Goal: Task Accomplishment & Management: Complete application form

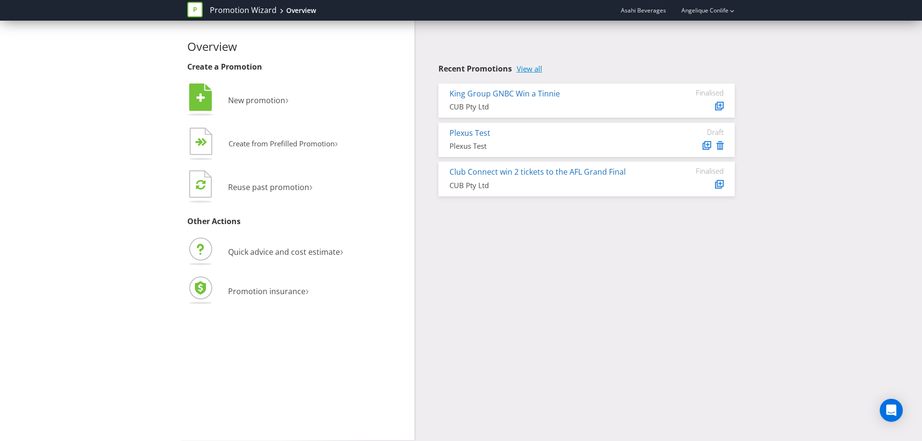
click at [528, 67] on link "View all" at bounding box center [528, 69] width 25 height 8
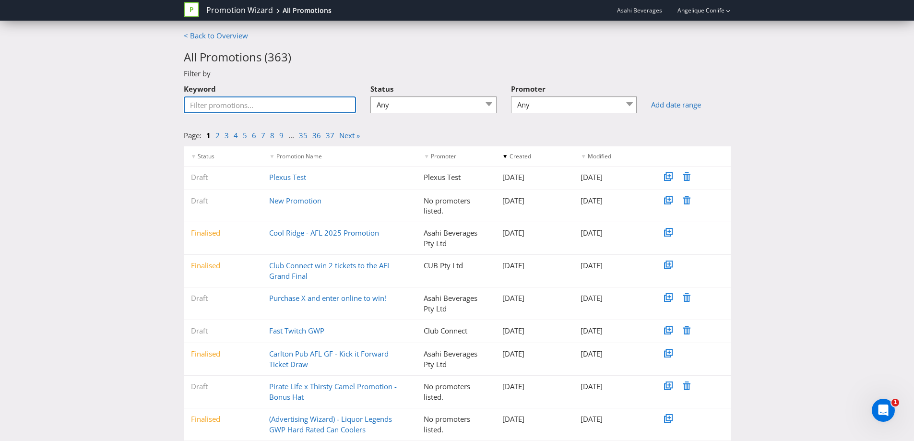
click at [302, 108] on input "Keyword" at bounding box center [270, 104] width 173 height 17
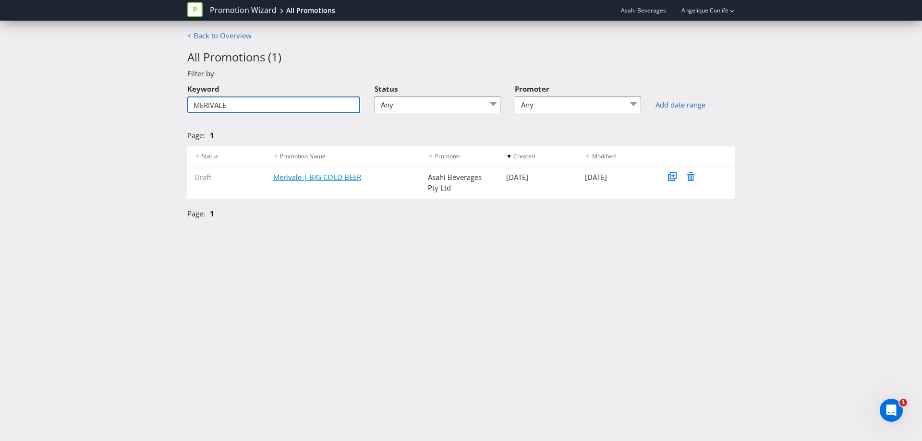
type input "MERIVALE"
click at [333, 179] on link "Merivale | BIG COLD BEER" at bounding box center [317, 177] width 88 height 10
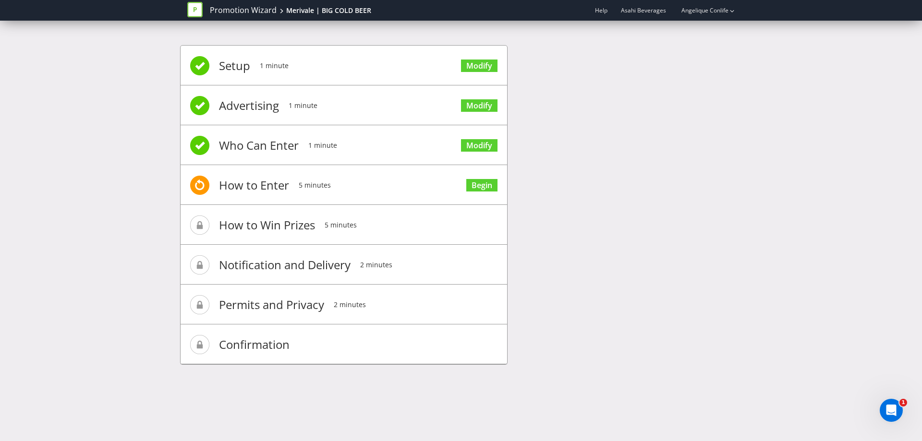
click at [372, 184] on li "How to Enter 5 minutes Begin" at bounding box center [343, 185] width 326 height 40
click at [475, 188] on link "Begin" at bounding box center [481, 185] width 31 height 13
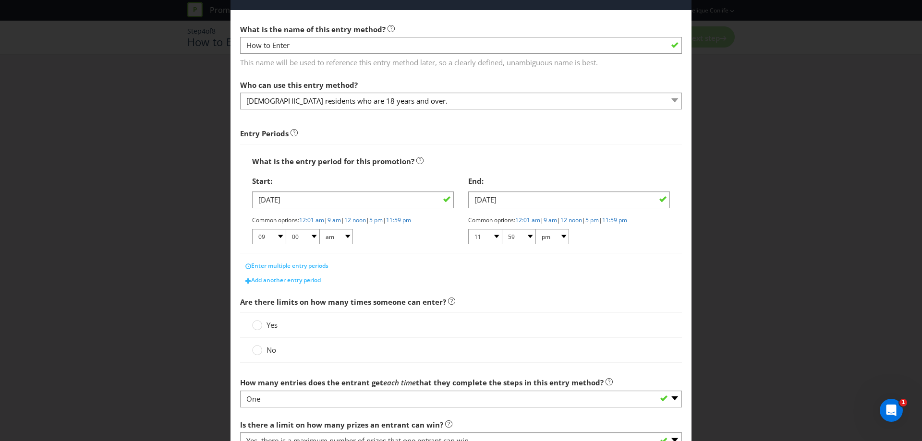
scroll to position [48, 0]
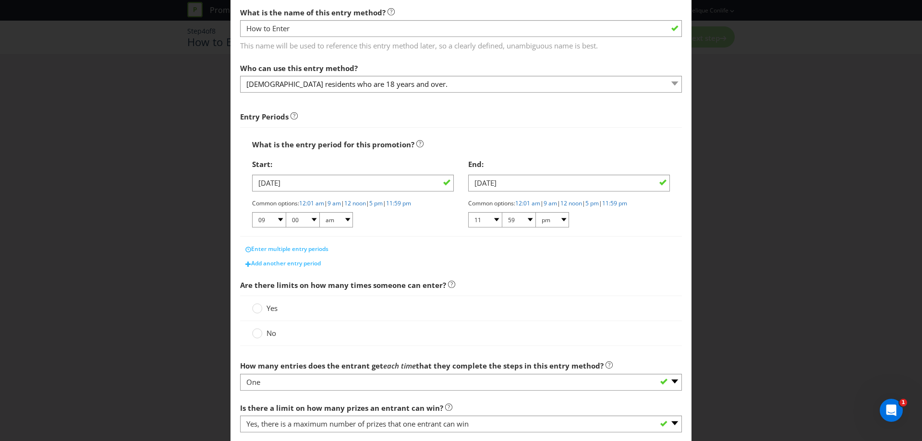
click at [264, 308] on label "Yes" at bounding box center [265, 308] width 27 height 10
click at [0, 0] on input "Yes" at bounding box center [0, 0] width 0 height 0
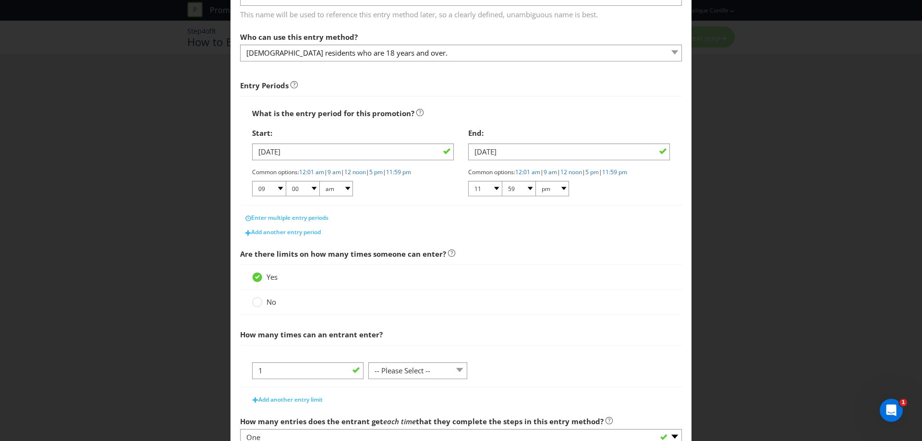
scroll to position [96, 0]
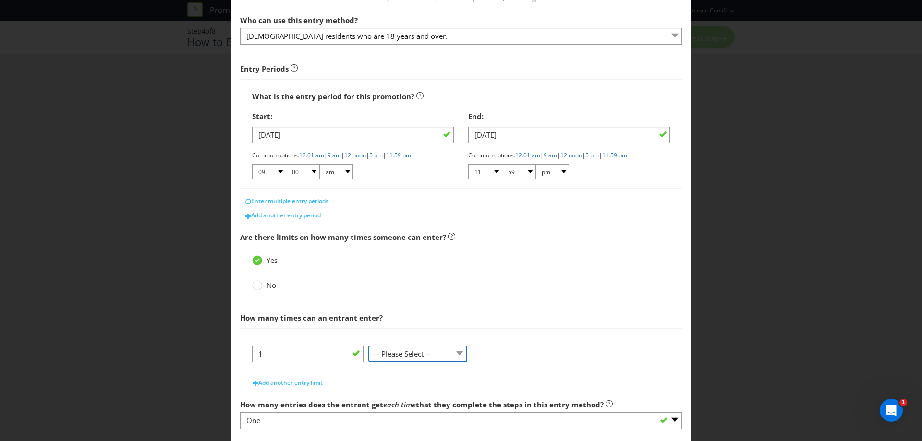
click at [410, 357] on select "-- Please Select -- per person per day per purchase per transaction Other (plea…" at bounding box center [417, 354] width 99 height 17
select select "PER_PERSON"
click at [368, 346] on select "-- Please Select -- per person per day per purchase per transaction Other (plea…" at bounding box center [417, 354] width 99 height 17
click at [306, 379] on span "Add another entry limit" at bounding box center [290, 383] width 64 height 8
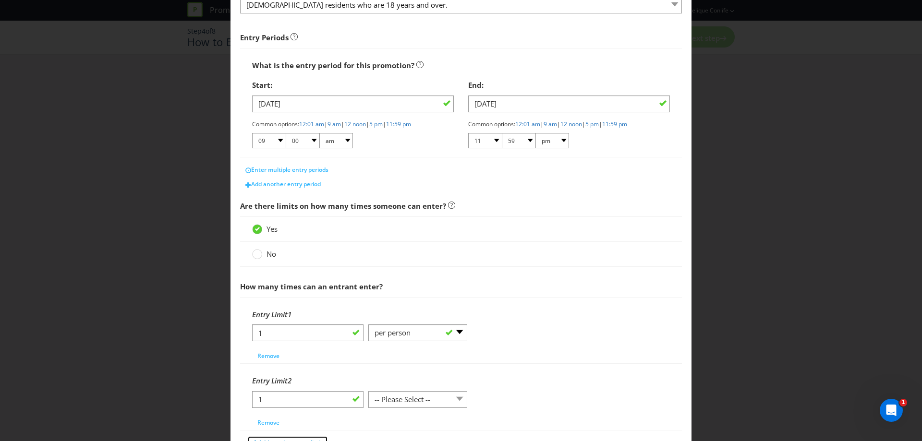
scroll to position [144, 0]
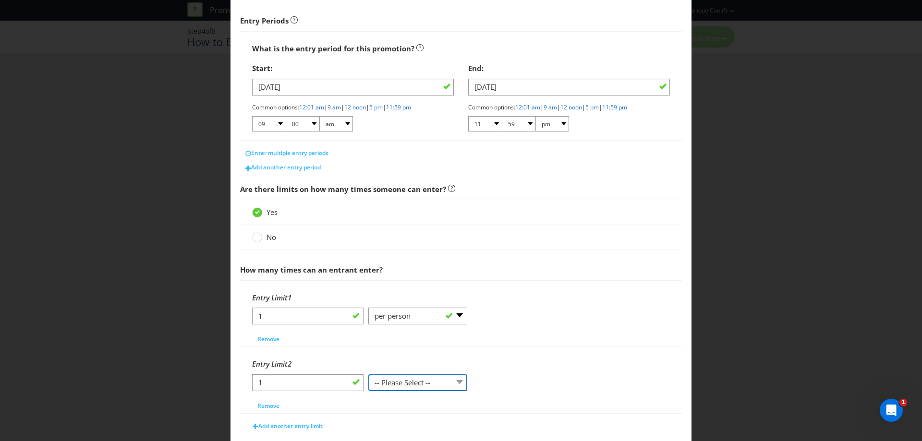
click at [409, 385] on select "-- Please Select -- per person per day per purchase per transaction Other (plea…" at bounding box center [417, 382] width 99 height 17
select select "PER_DAY"
click at [368, 374] on select "-- Please Select -- per person per day per purchase per transaction Other (plea…" at bounding box center [417, 382] width 99 height 17
click at [511, 330] on div "1 -- Please Select -- per person per day per purchase per transaction Other (pl…" at bounding box center [461, 320] width 418 height 24
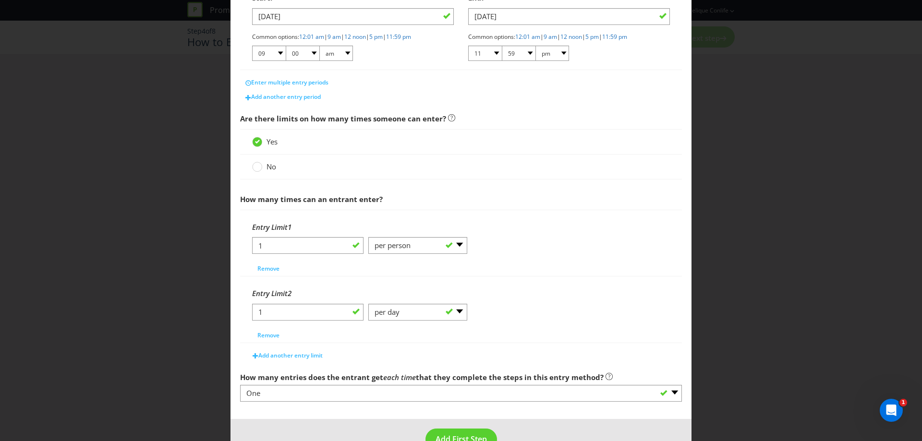
scroll to position [240, 0]
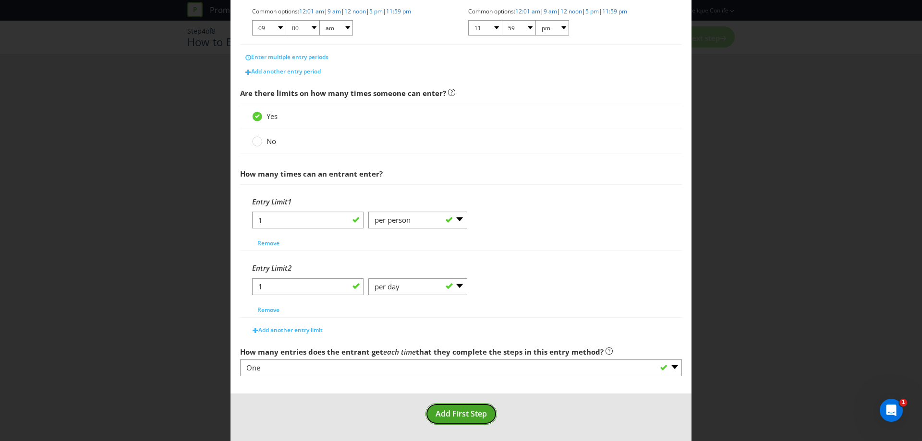
click at [478, 410] on span "Add First Step" at bounding box center [460, 413] width 51 height 11
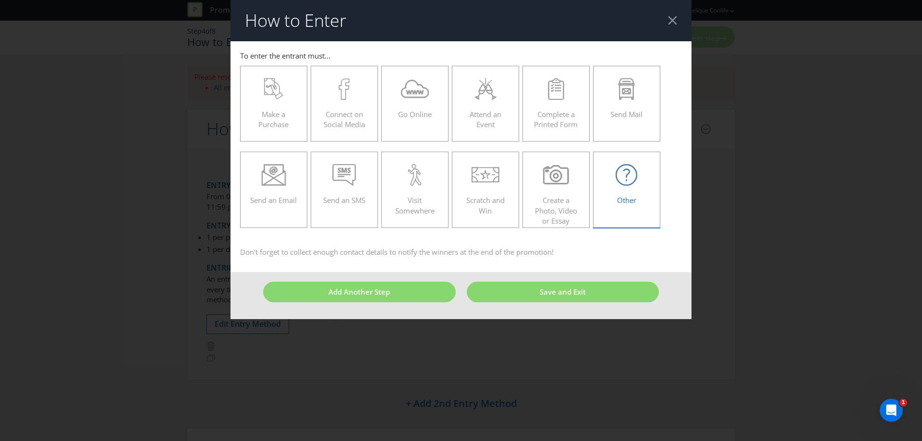
click at [617, 199] on span "Other" at bounding box center [626, 200] width 19 height 10
click at [0, 0] on input "Other" at bounding box center [0, 0] width 0 height 0
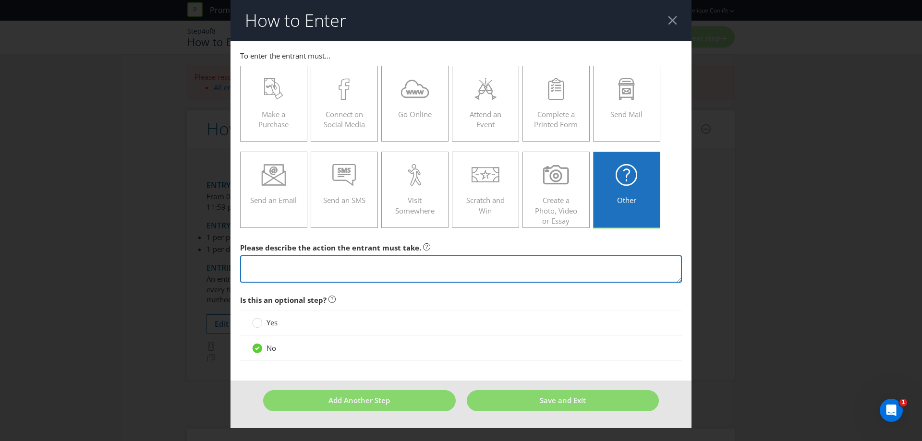
click at [364, 272] on textarea at bounding box center [461, 268] width 442 height 27
type textarea "w"
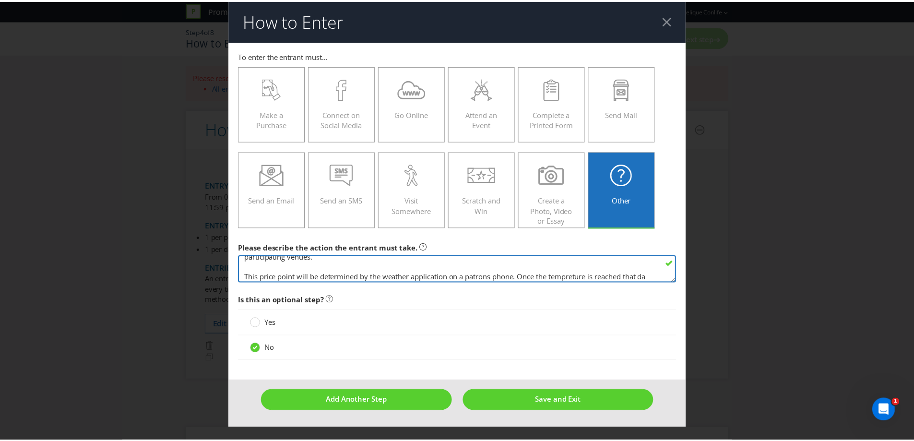
scroll to position [27, 0]
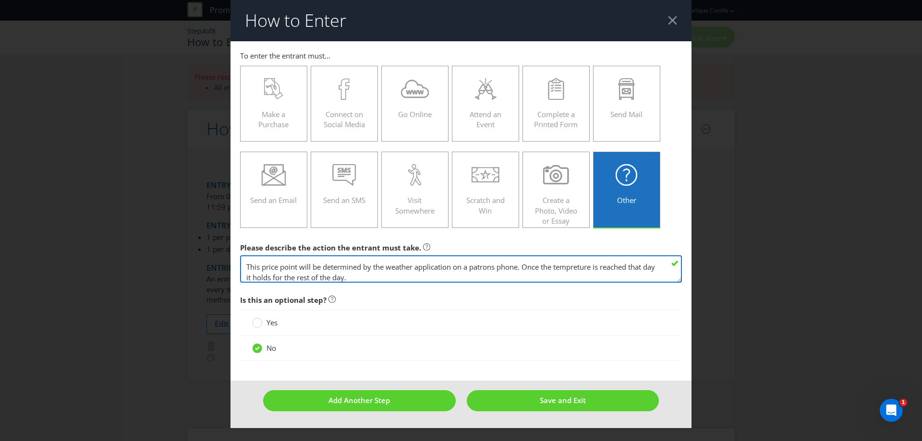
click at [263, 278] on textarea "When the weather reaches 25degrees across the promotional period it unlocks a $…" at bounding box center [461, 268] width 442 height 27
type textarea "When the weather reaches 25degrees across the promotional period it unlocks a $…"
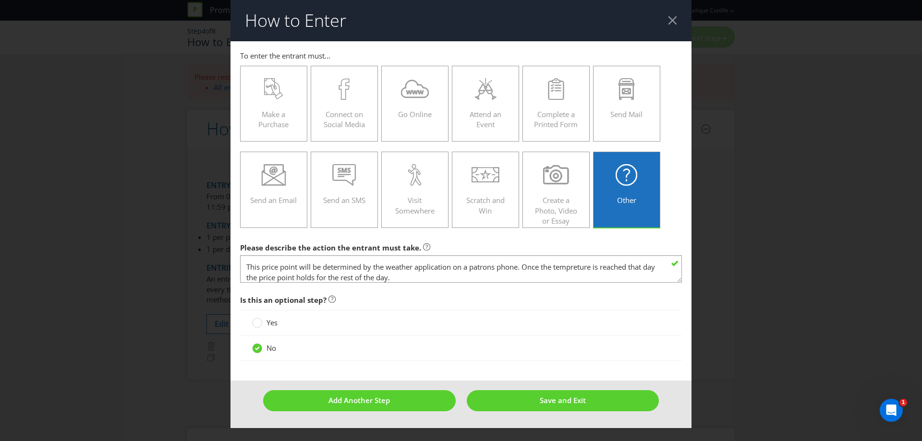
click at [543, 388] on footer "Add Another Step Save and Exit" at bounding box center [460, 404] width 461 height 47
click at [545, 399] on span "Save and Exit" at bounding box center [563, 401] width 46 height 10
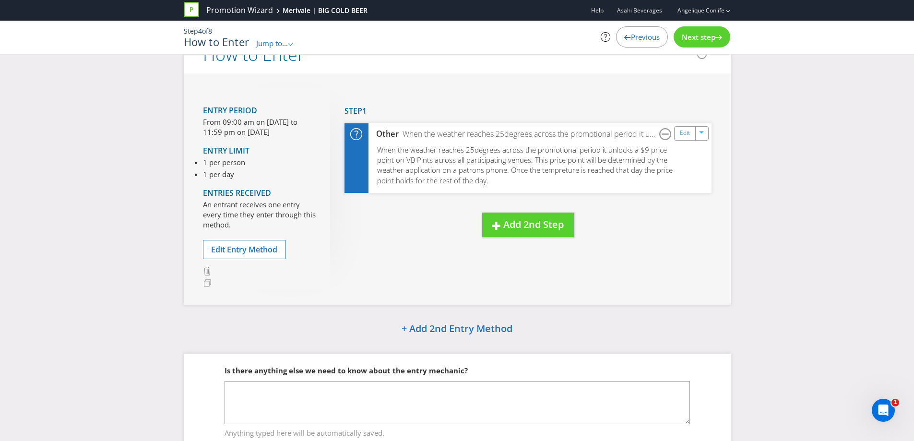
scroll to position [75, 0]
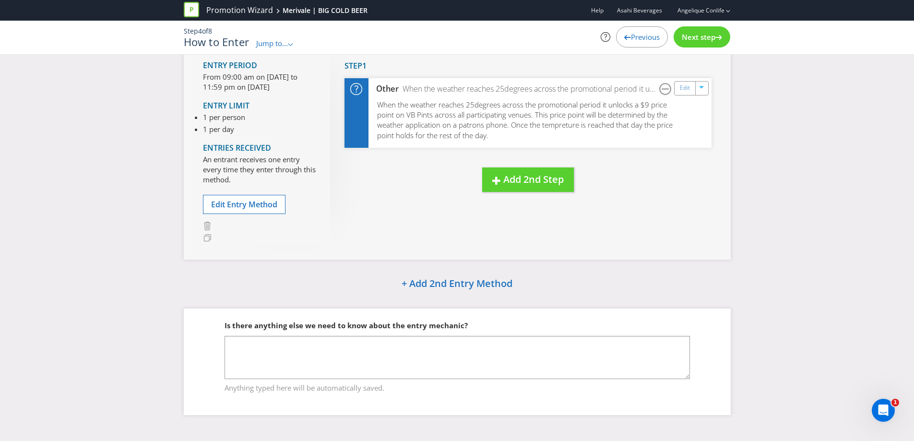
click at [704, 43] on div "Next step" at bounding box center [702, 36] width 57 height 21
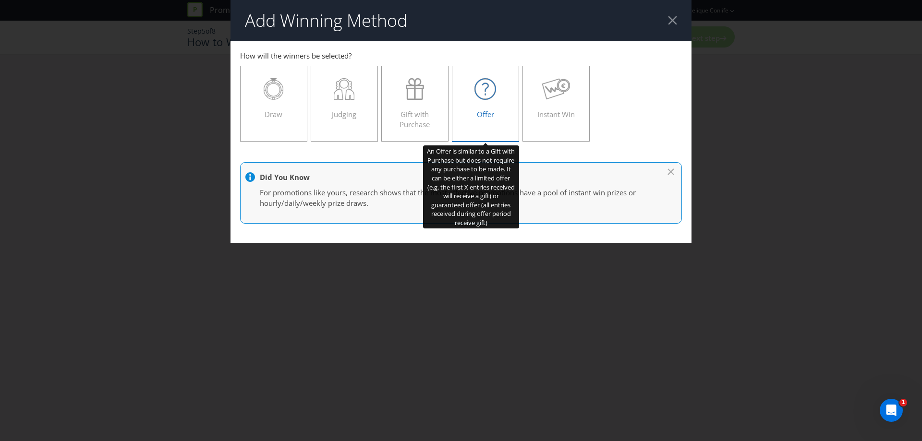
click at [490, 103] on div "Offer" at bounding box center [485, 99] width 47 height 43
click at [0, 0] on input "Offer" at bounding box center [0, 0] width 0 height 0
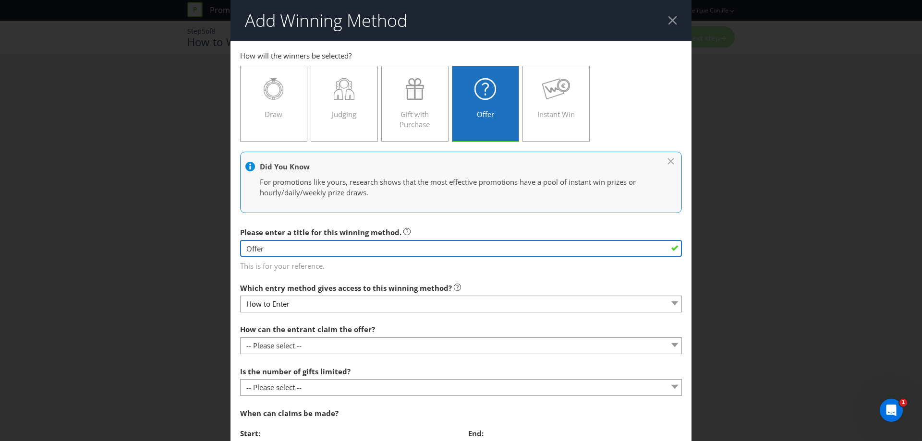
click at [354, 246] on input "Offer" at bounding box center [461, 248] width 442 height 17
type input "p"
type input "Price point is decided once temp reaches the 25degrees."
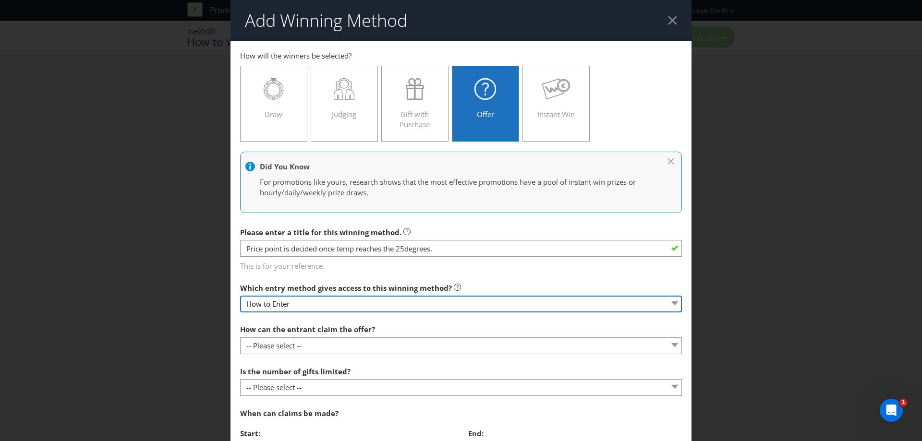
click at [343, 300] on select "How to Enter" at bounding box center [461, 304] width 442 height 17
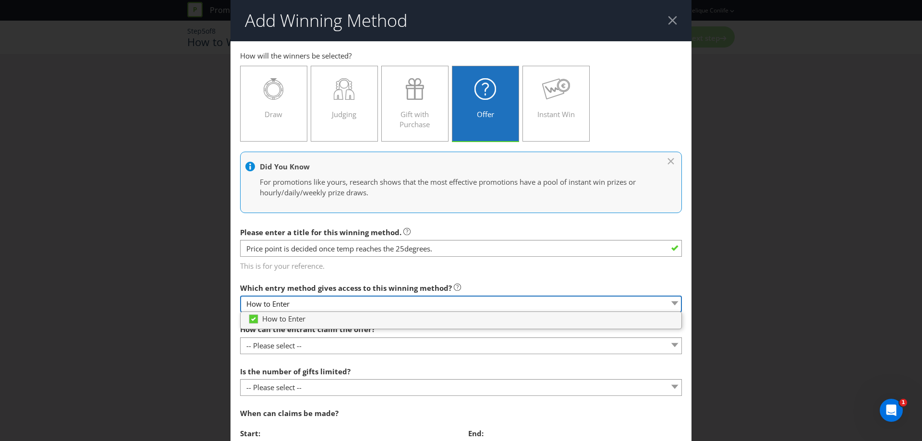
click at [343, 300] on select "How to Enter" at bounding box center [461, 304] width 442 height 17
click at [356, 296] on select "How to Enter" at bounding box center [461, 304] width 442 height 17
click at [373, 285] on span "Which entry method gives access to this winning method?" at bounding box center [346, 288] width 212 height 10
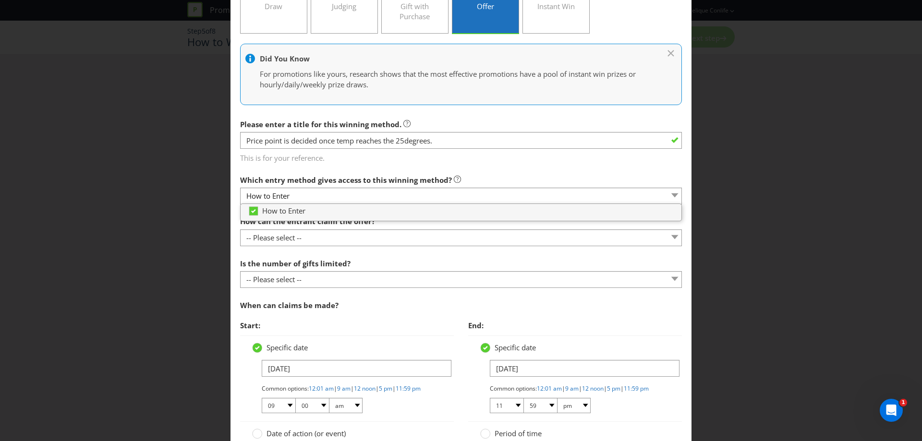
scroll to position [144, 0]
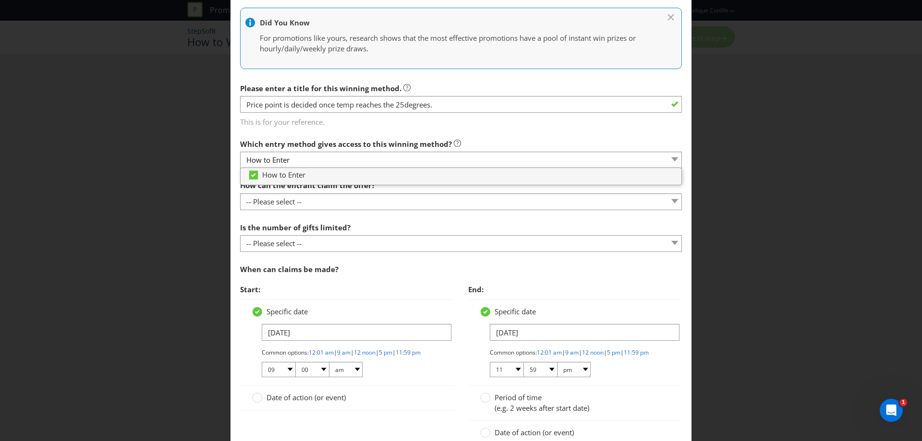
click at [394, 284] on span "Start:" at bounding box center [347, 290] width 214 height 20
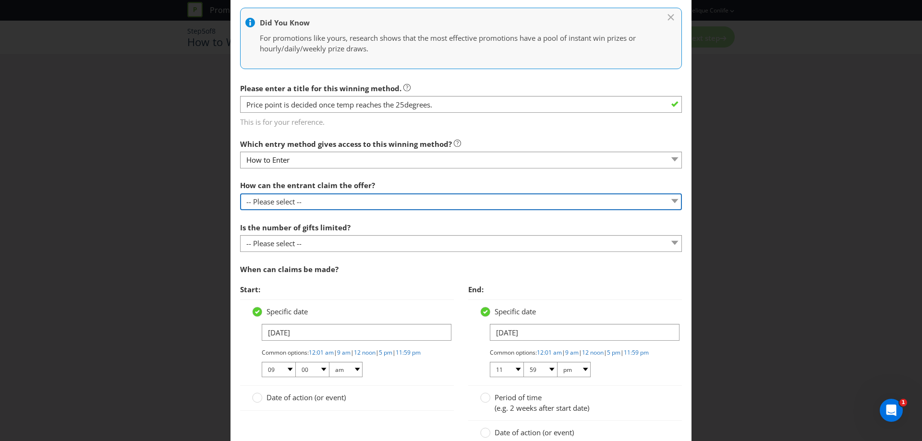
click at [360, 204] on select "-- Please select -- Already covered by entry mechanic Automatically sent to cla…" at bounding box center [461, 201] width 442 height 17
select select "COLLECT"
click at [240, 193] on select "-- Please select -- Already covered by entry mechanic Automatically sent to cla…" at bounding box center [461, 201] width 442 height 17
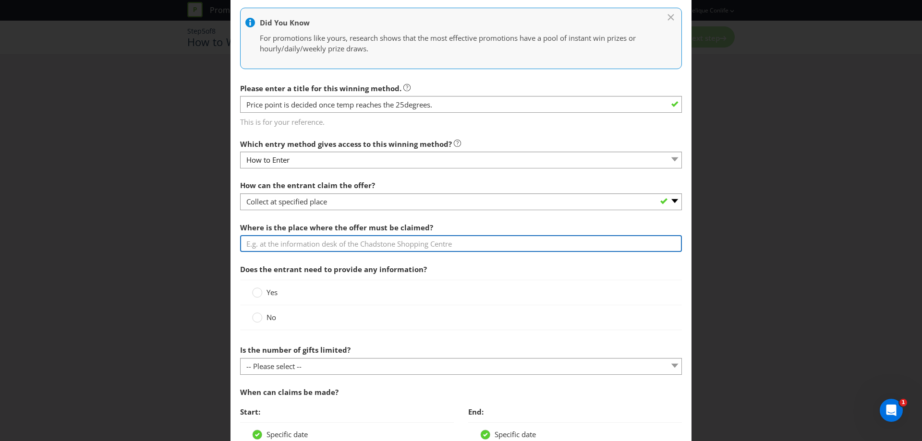
click at [334, 248] on input "text" at bounding box center [461, 243] width 442 height 17
type input "Each participating venue will be displaying POS within venue."
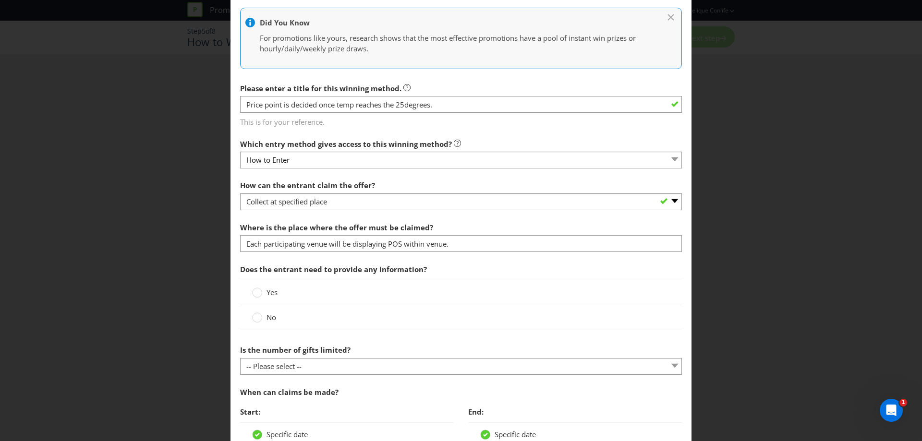
click at [273, 295] on span "Yes" at bounding box center [271, 293] width 11 height 10
click at [0, 0] on input "Yes" at bounding box center [0, 0] width 0 height 0
click at [267, 317] on span "No" at bounding box center [271, 317] width 10 height 10
click at [0, 0] on input "No" at bounding box center [0, 0] width 0 height 0
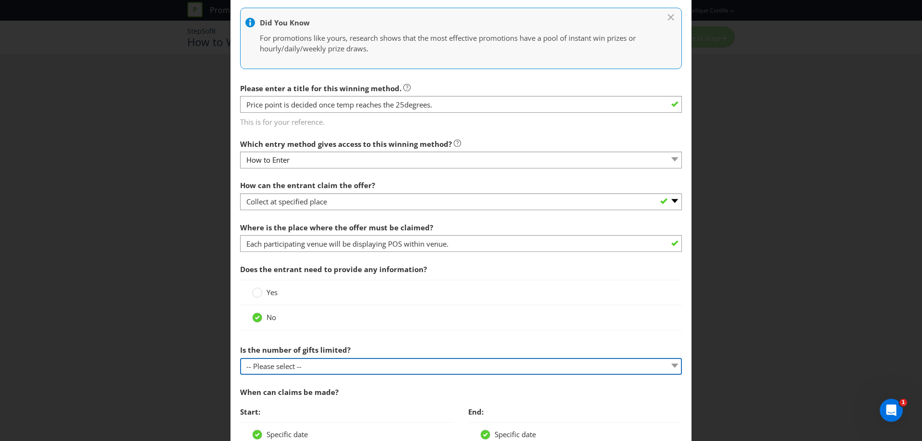
click at [327, 368] on select "-- Please select -- Unlimited gifts available during promotional period Number …" at bounding box center [461, 366] width 442 height 17
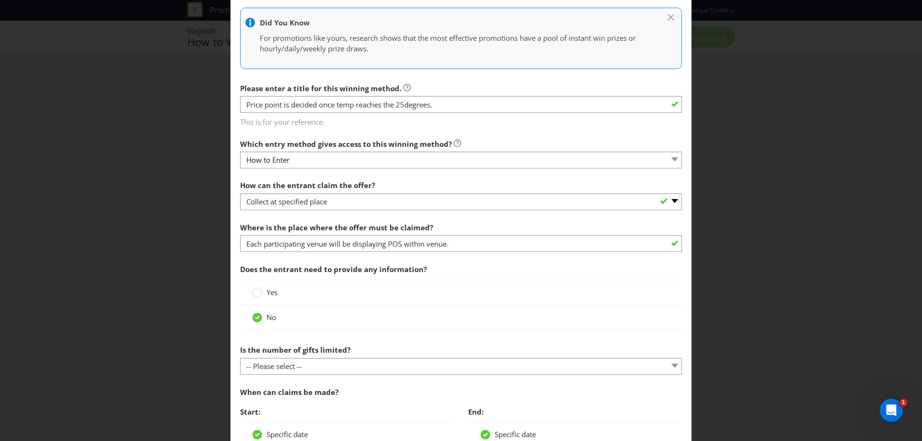
click at [386, 346] on div "Is the number of gifts limited? -- Please select -- Unlimited gifts available d…" at bounding box center [461, 357] width 442 height 35
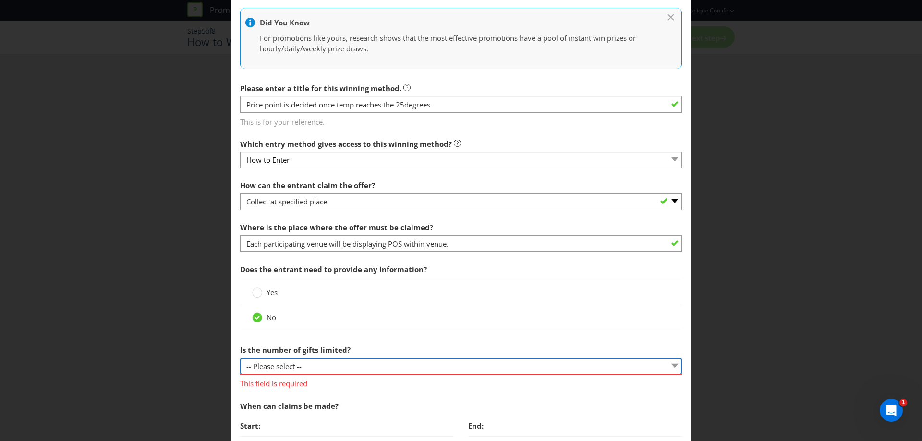
click at [370, 364] on select "-- Please select -- Unlimited gifts available during promotional period Number …" at bounding box center [461, 366] width 442 height 17
select select "UNLIMITED"
click at [240, 358] on select "-- Please select -- Unlimited gifts available during promotional period Number …" at bounding box center [461, 366] width 442 height 17
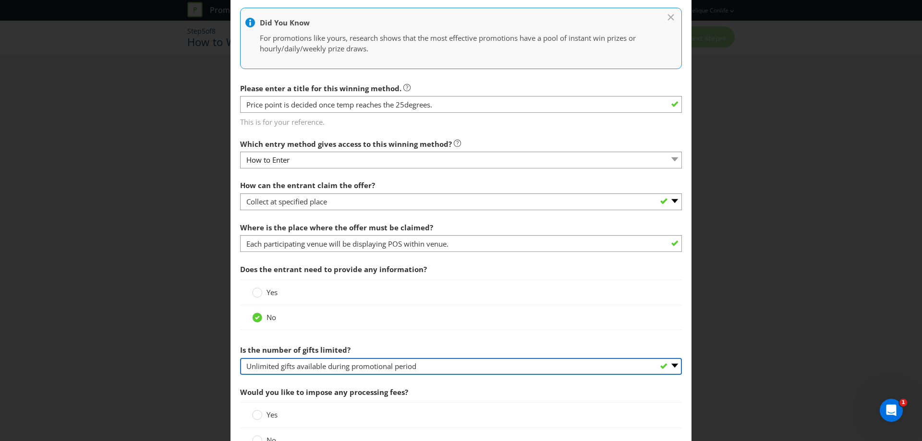
click at [385, 369] on select "-- Please select -- Unlimited gifts available during promotional period Number …" at bounding box center [461, 366] width 442 height 17
click at [240, 358] on select "-- Please select -- Unlimited gifts available during promotional period Number …" at bounding box center [461, 366] width 442 height 17
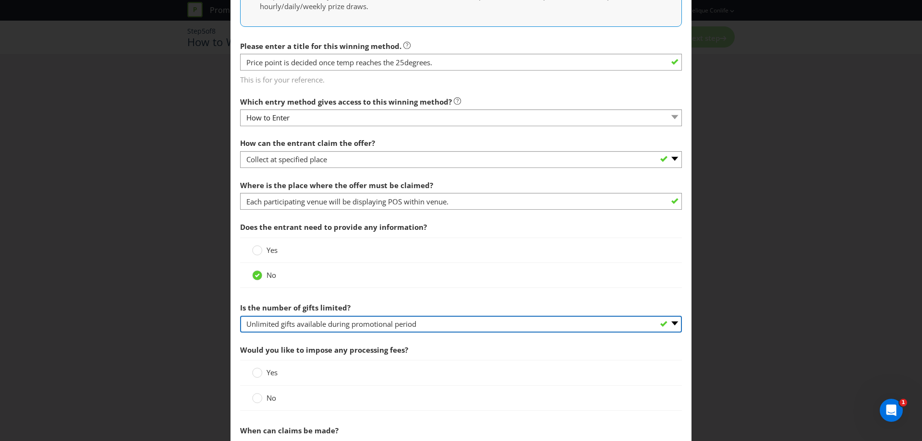
scroll to position [240, 0]
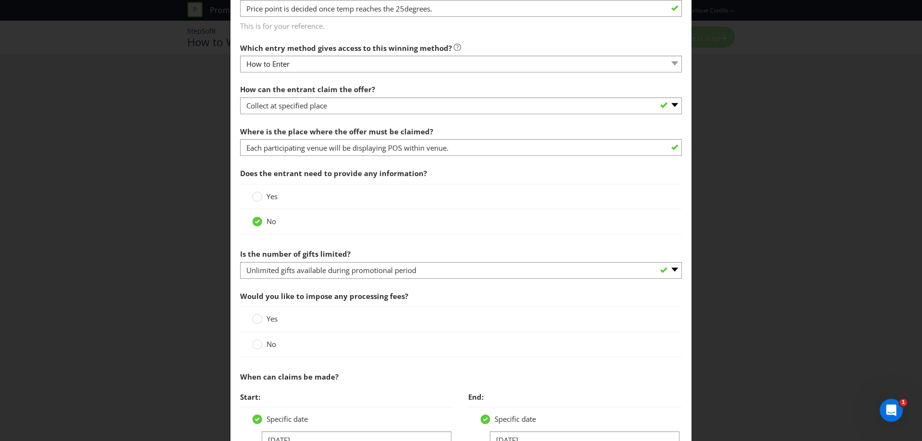
click at [412, 304] on span "Would you like to impose any processing fees?" at bounding box center [461, 297] width 442 height 20
click at [339, 299] on span "Would you like to impose any processing fees?" at bounding box center [324, 296] width 168 height 10
click at [266, 349] on label "No" at bounding box center [265, 344] width 26 height 10
click at [0, 0] on input "No" at bounding box center [0, 0] width 0 height 0
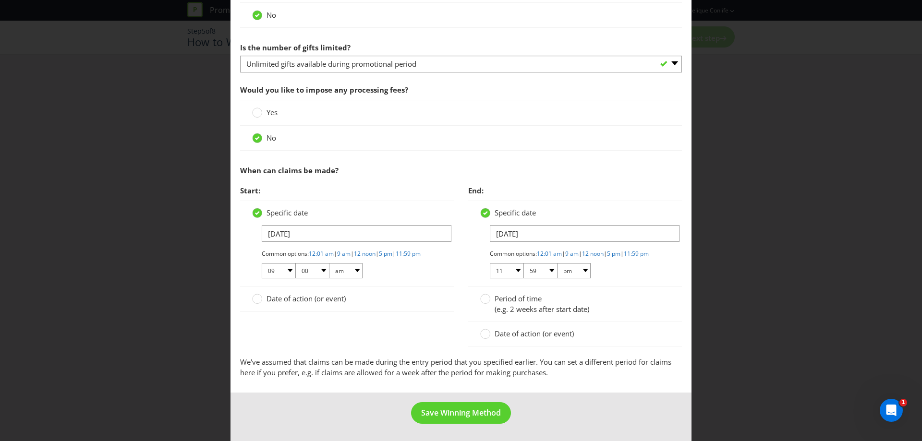
scroll to position [455, 0]
click at [444, 405] on button "Save Winning Method" at bounding box center [461, 413] width 100 height 22
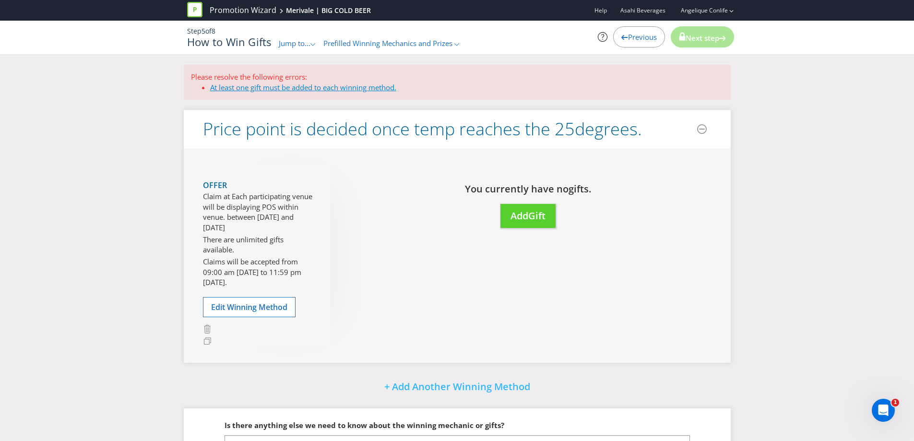
click at [285, 91] on link "At least one gift must be added to each winning method." at bounding box center [303, 88] width 186 height 10
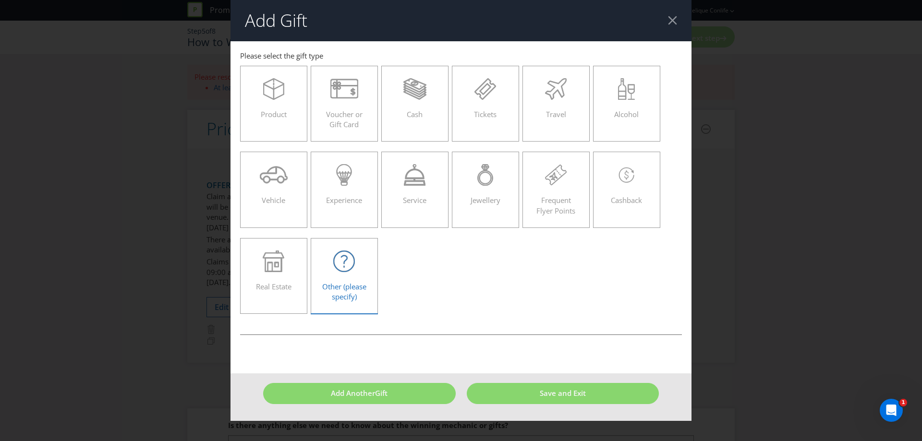
click at [329, 279] on div "Other (please specify)" at bounding box center [344, 272] width 47 height 43
click at [0, 0] on input "Other (please specify)" at bounding box center [0, 0] width 0 height 0
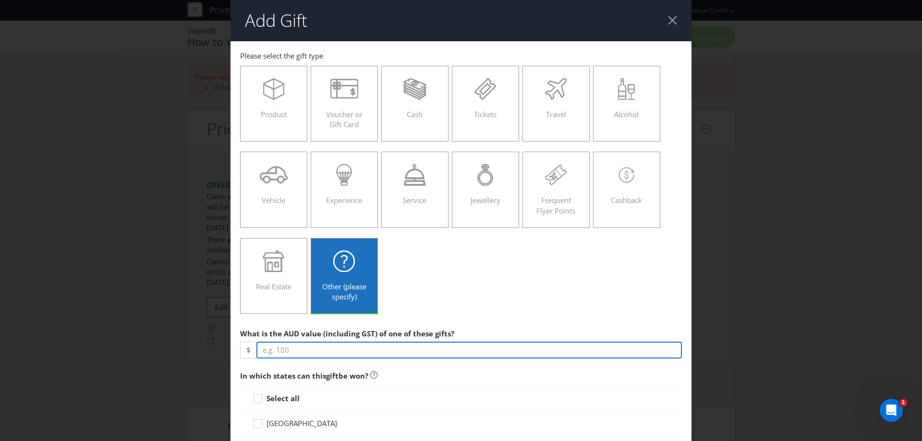
click at [343, 343] on input "number" at bounding box center [468, 350] width 425 height 17
type input "9"
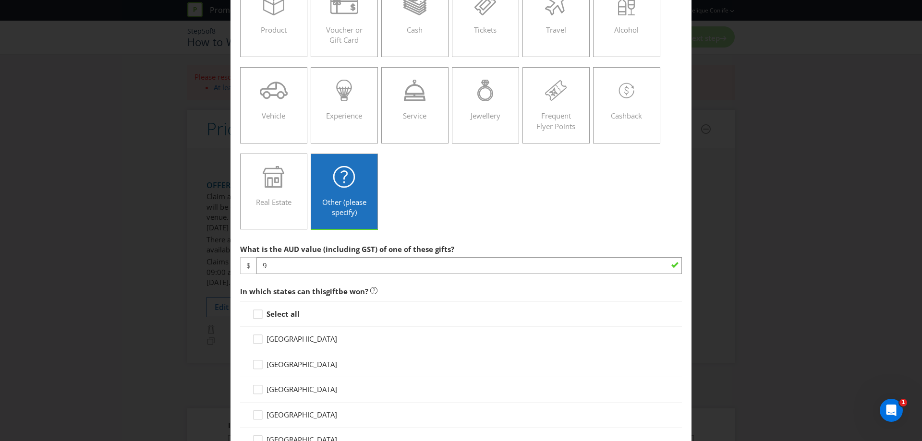
scroll to position [144, 0]
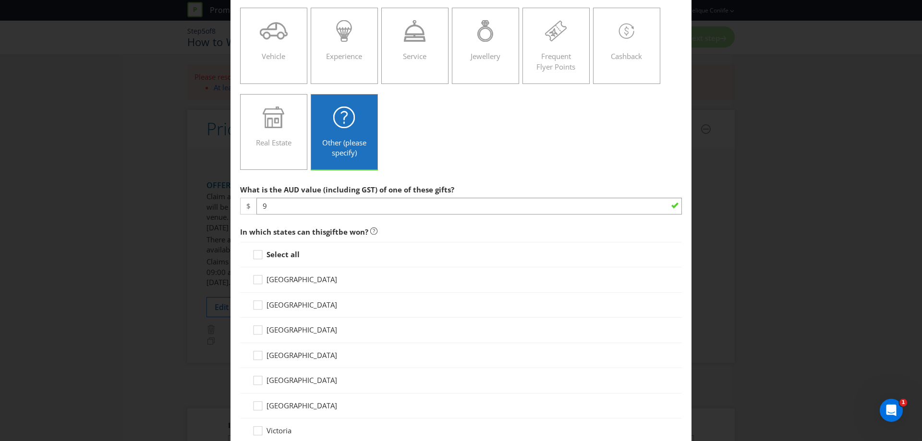
click at [304, 308] on span "[GEOGRAPHIC_DATA]" at bounding box center [301, 305] width 71 height 10
click at [0, 0] on input "[GEOGRAPHIC_DATA]" at bounding box center [0, 0] width 0 height 0
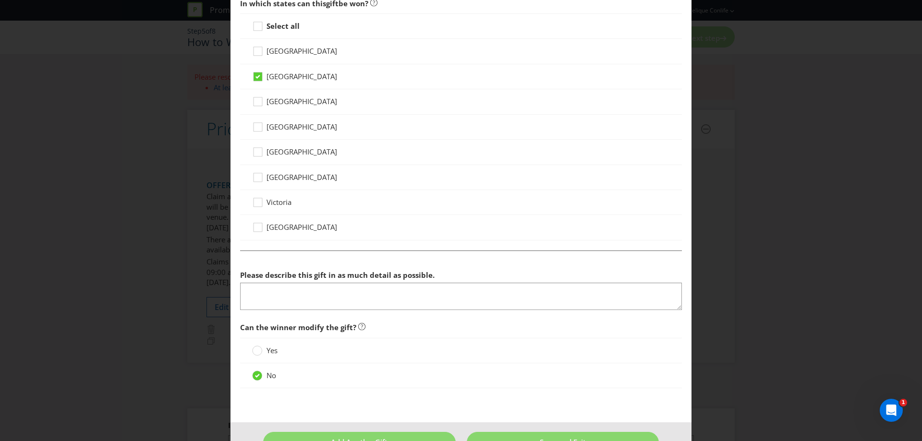
scroll to position [384, 0]
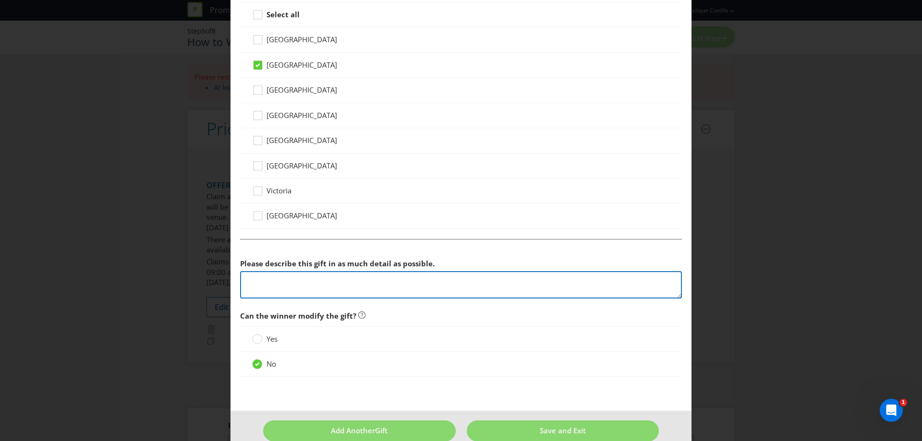
click at [370, 280] on textarea at bounding box center [461, 284] width 442 height 27
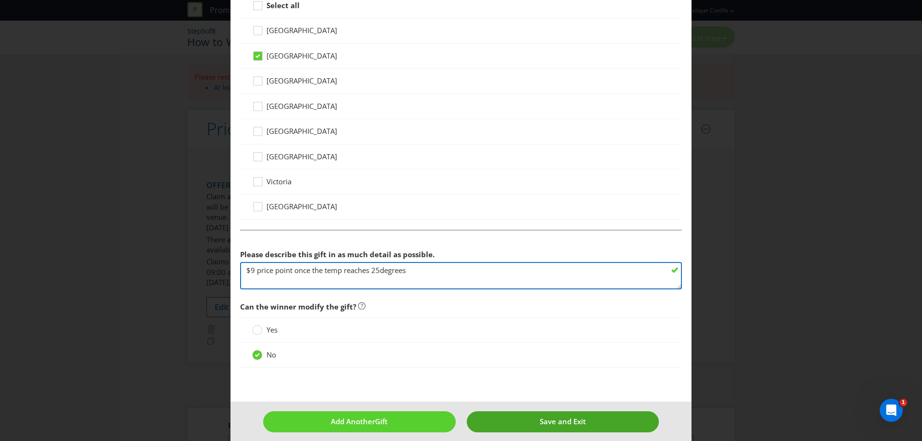
scroll to position [401, 0]
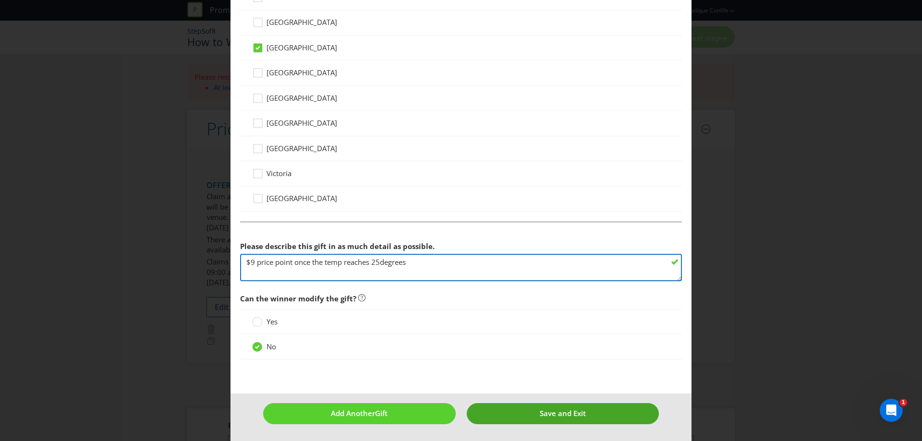
type textarea "$9 price point once the temp reaches 25degrees"
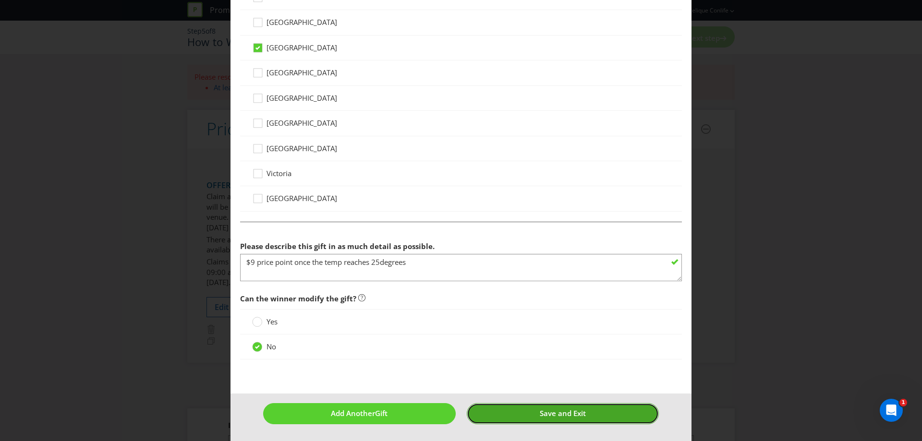
click at [579, 406] on button "Save and Exit" at bounding box center [563, 413] width 192 height 21
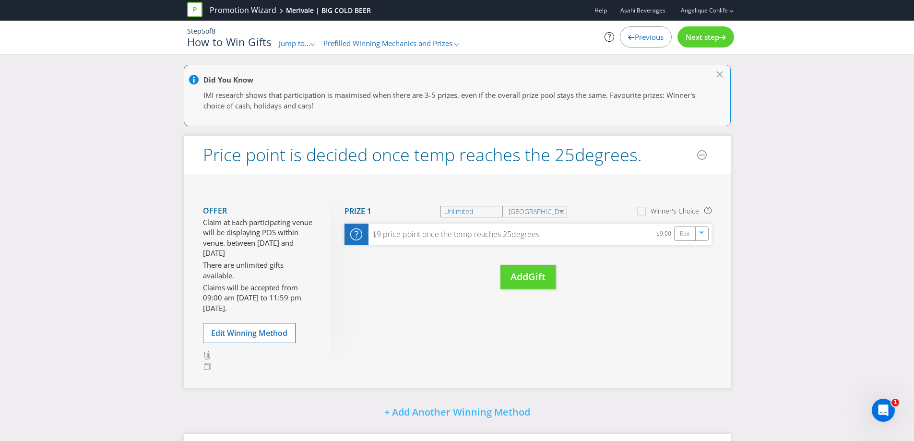
click at [693, 39] on span "Next step" at bounding box center [703, 37] width 34 height 10
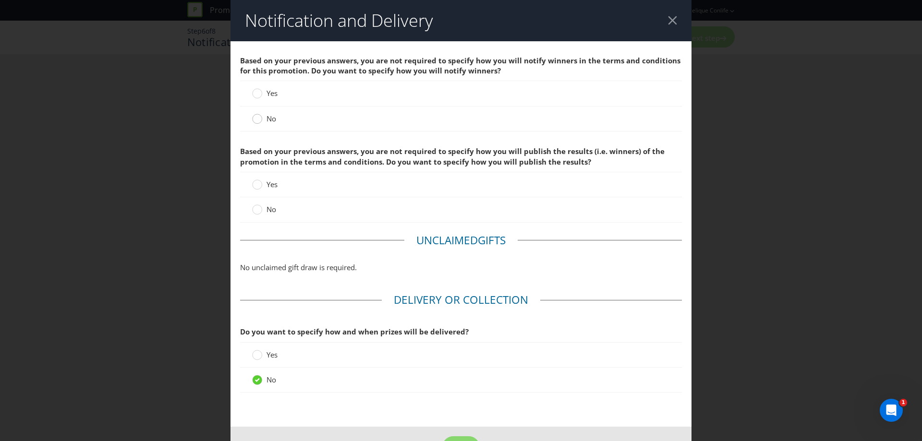
click at [256, 119] on circle at bounding box center [257, 119] width 10 height 10
click at [0, 0] on input "No" at bounding box center [0, 0] width 0 height 0
click at [270, 206] on span "No" at bounding box center [271, 209] width 10 height 10
click at [0, 0] on input "No" at bounding box center [0, 0] width 0 height 0
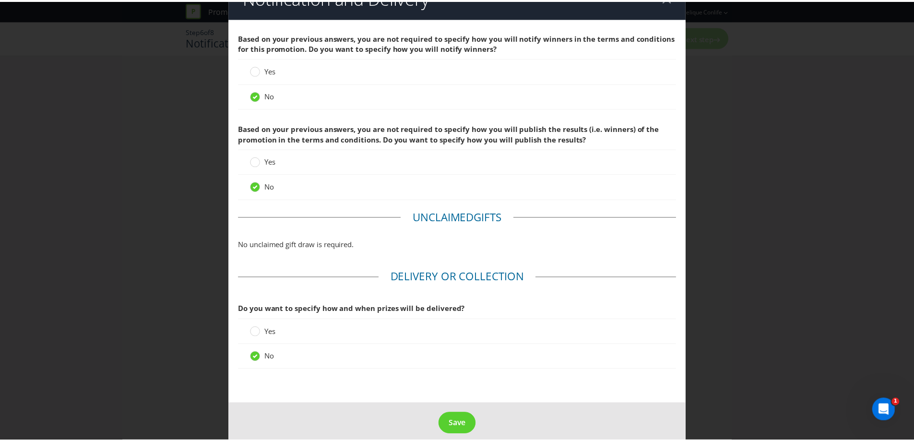
scroll to position [34, 0]
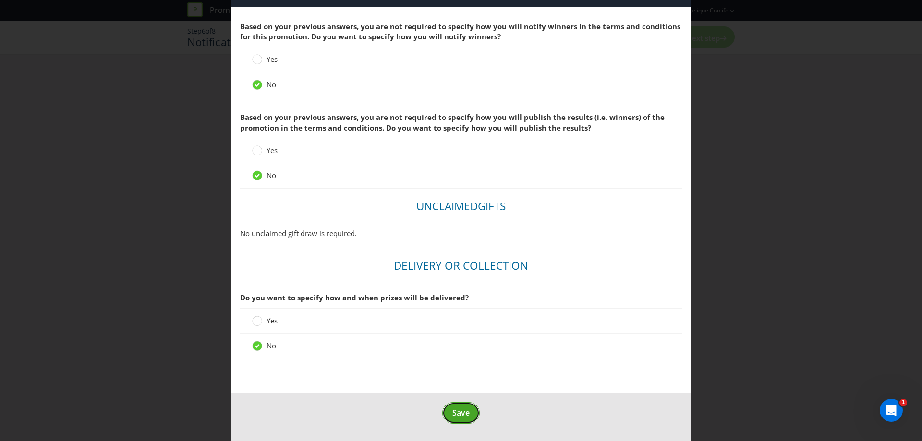
click at [456, 419] on button "Save" at bounding box center [460, 413] width 37 height 22
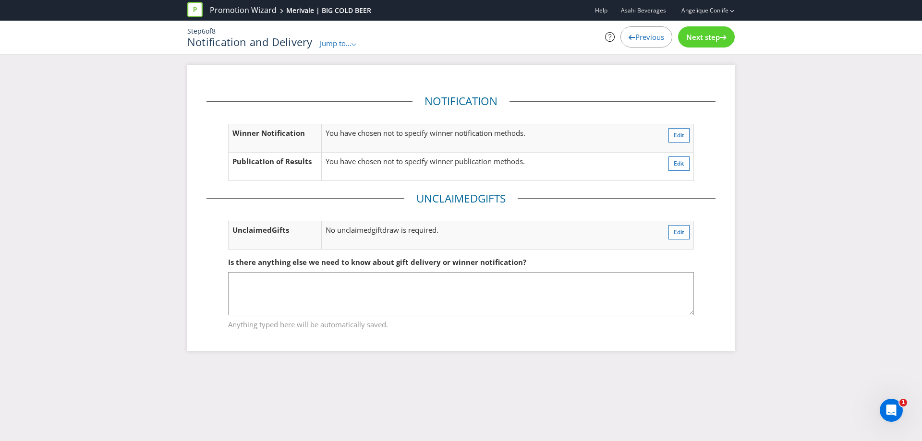
click at [699, 33] on span "Next step" at bounding box center [703, 37] width 34 height 10
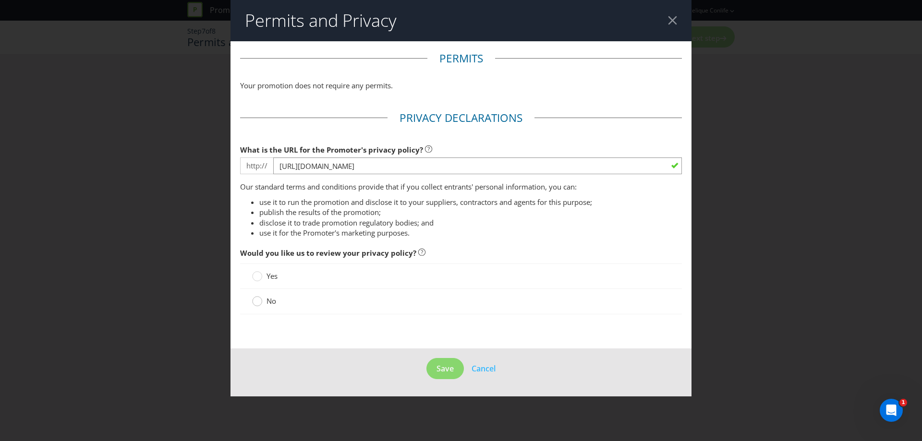
click at [254, 304] on circle at bounding box center [257, 302] width 10 height 10
click at [0, 0] on input "No" at bounding box center [0, 0] width 0 height 0
click at [448, 374] on button "Save" at bounding box center [444, 369] width 37 height 22
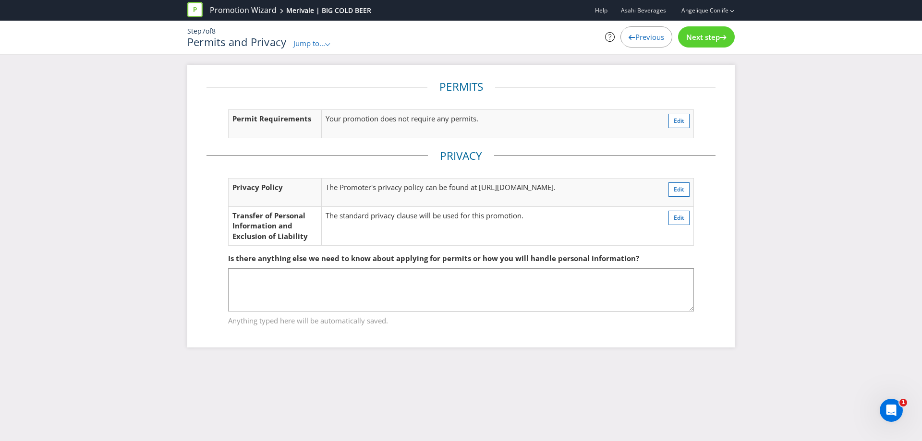
click at [703, 36] on span "Next step" at bounding box center [703, 37] width 34 height 10
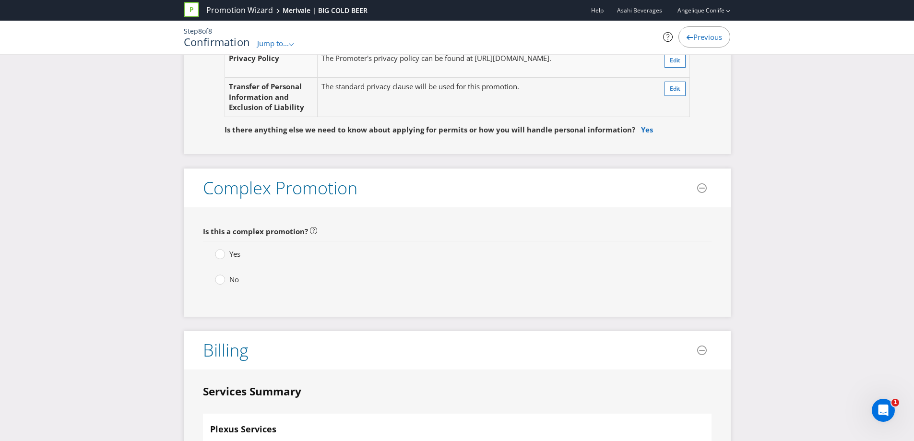
scroll to position [1680, 0]
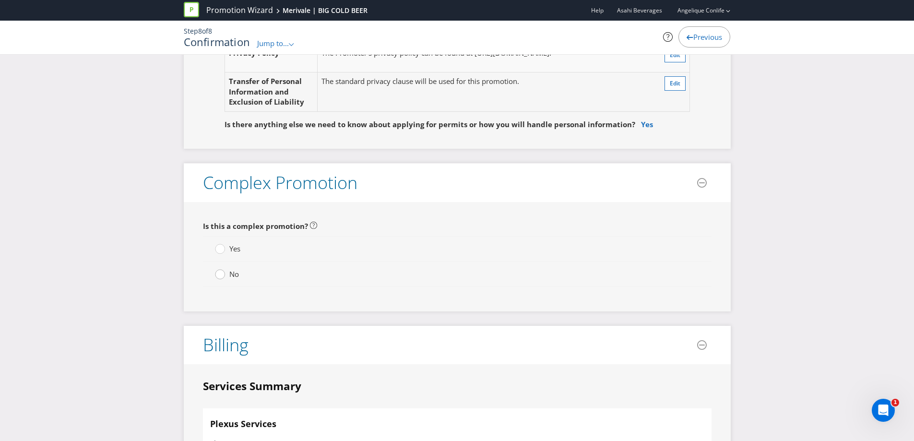
click at [221, 278] on circle at bounding box center [220, 275] width 10 height 10
click at [0, 0] on input "No" at bounding box center [0, 0] width 0 height 0
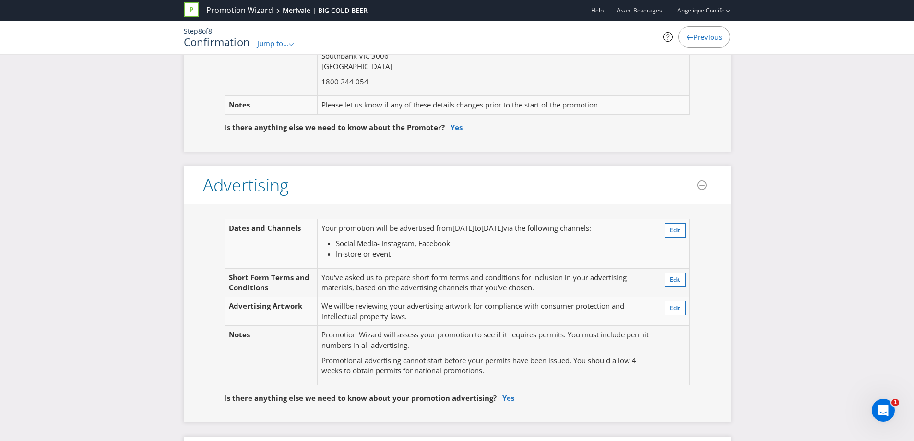
scroll to position [144, 0]
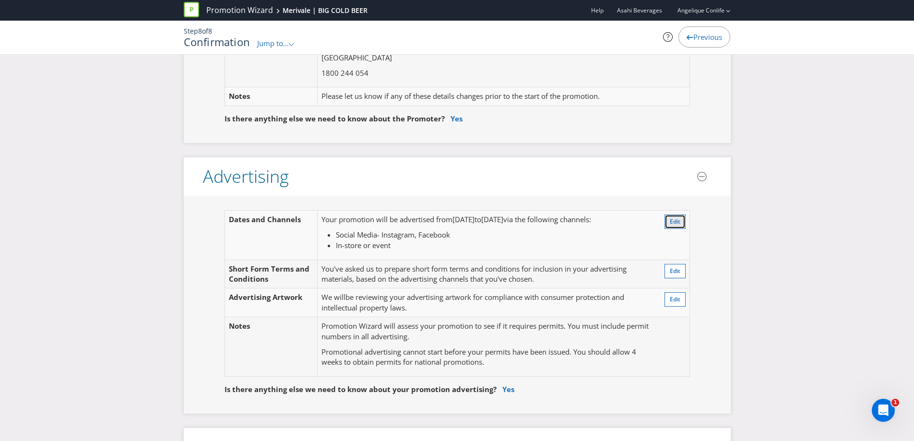
click at [675, 220] on span "Edit" at bounding box center [675, 221] width 11 height 8
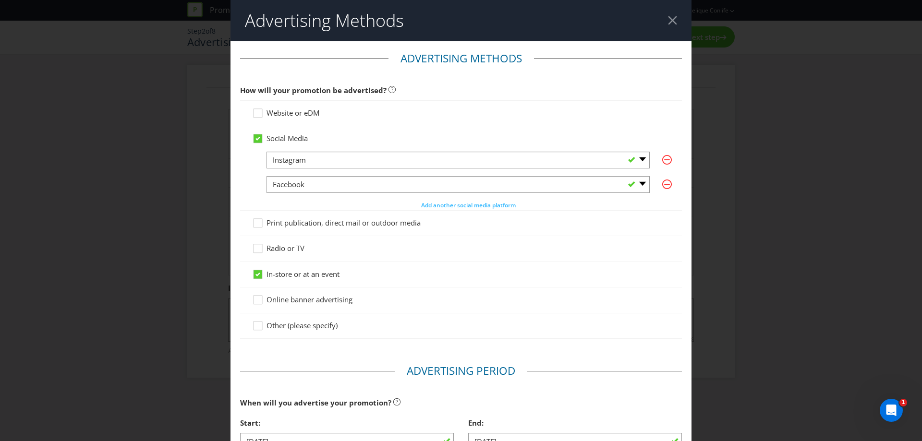
click at [303, 325] on span "Other (please specify)" at bounding box center [301, 326] width 71 height 10
click at [0, 0] on input "Other (please specify)" at bounding box center [0, 0] width 0 height 0
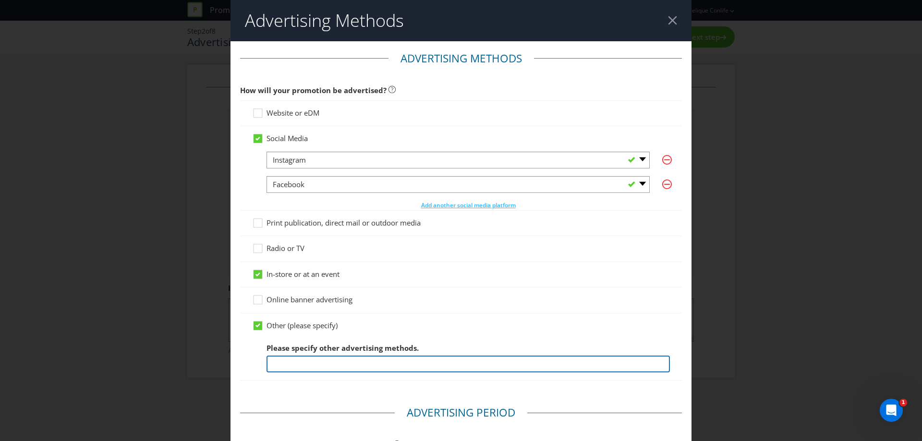
click at [312, 360] on input "text" at bounding box center [467, 364] width 403 height 17
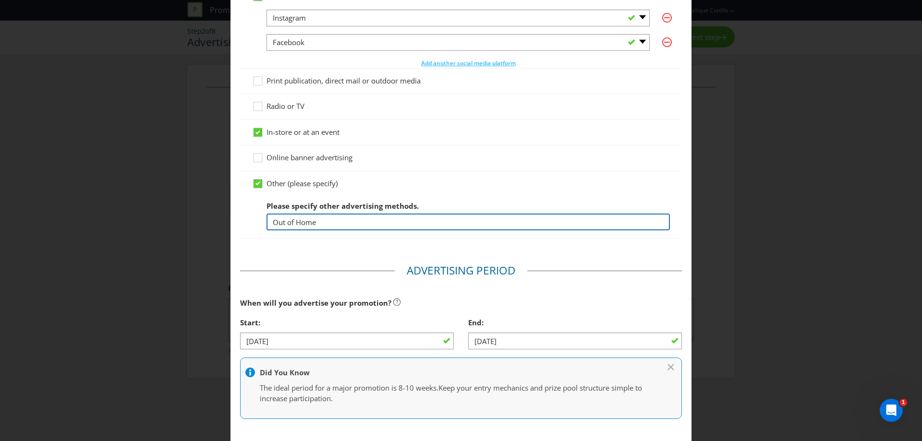
scroll to position [144, 0]
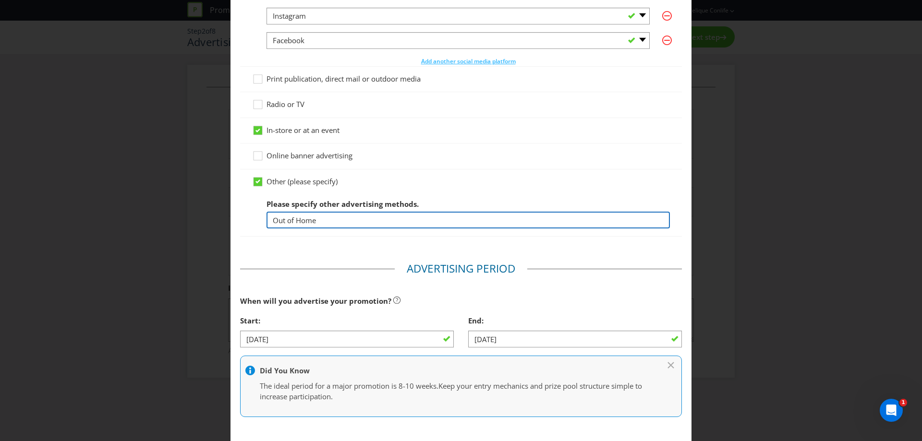
type input "Out of Home"
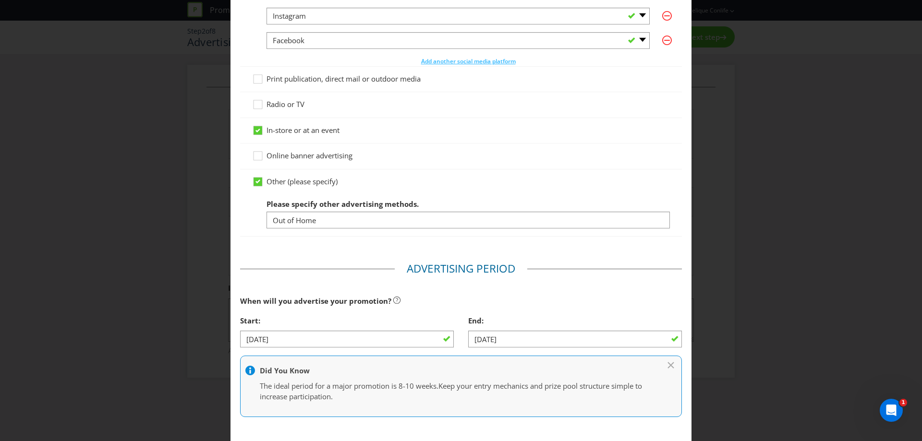
click at [606, 284] on fieldset "Advertising Period When will you advertise your promotion? Start: [DATE] End: […" at bounding box center [461, 343] width 442 height 165
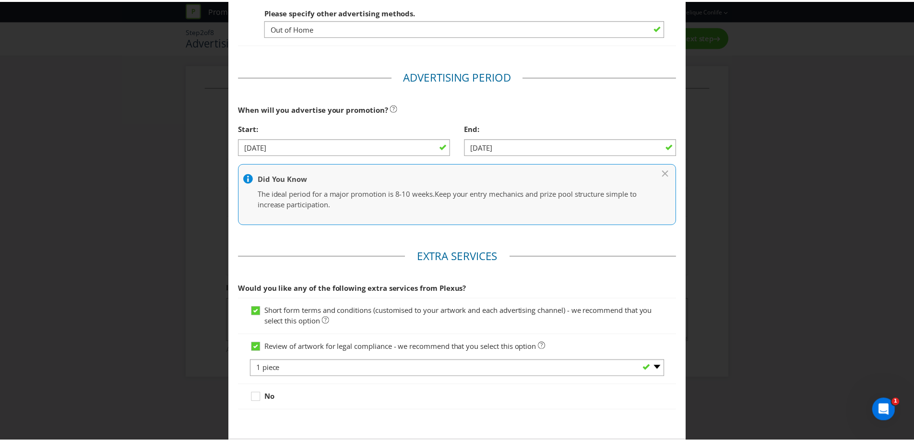
scroll to position [384, 0]
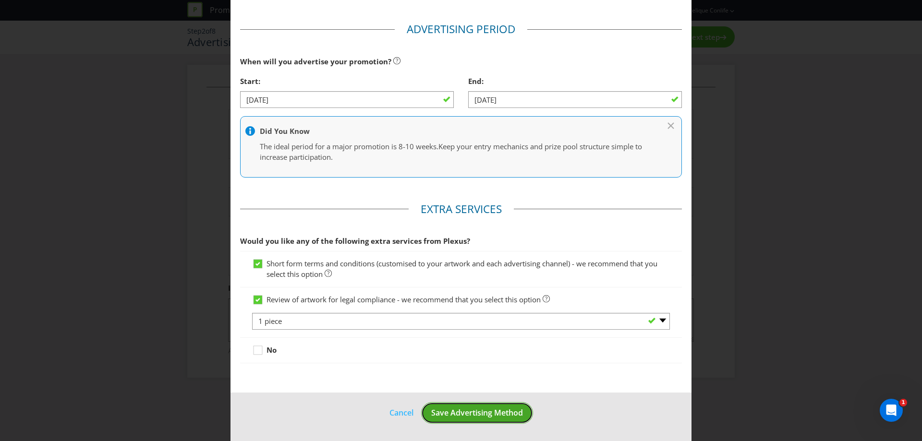
click at [497, 415] on span "Save Advertising Method" at bounding box center [477, 413] width 92 height 11
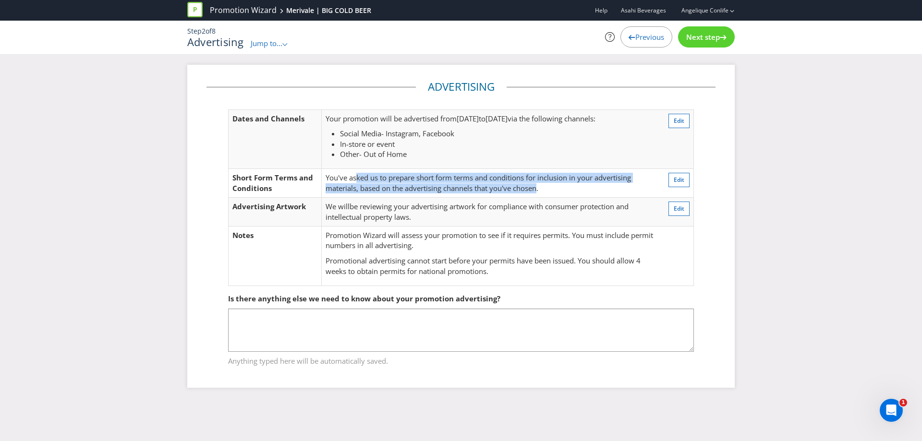
drag, startPoint x: 355, startPoint y: 181, endPoint x: 538, endPoint y: 186, distance: 182.5
click at [538, 186] on span "You've asked us to prepare short form terms and conditions for inclusion in you…" at bounding box center [477, 183] width 305 height 20
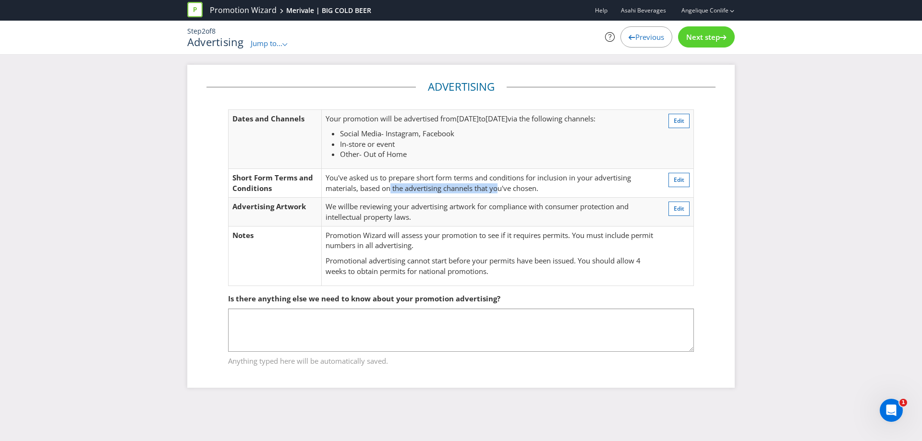
drag, startPoint x: 389, startPoint y: 189, endPoint x: 501, endPoint y: 186, distance: 111.4
click at [501, 186] on span "You've asked us to prepare short form terms and conditions for inclusion in you…" at bounding box center [477, 183] width 305 height 20
drag, startPoint x: 476, startPoint y: 186, endPoint x: 555, endPoint y: 186, distance: 79.7
click at [555, 186] on td "You've asked us to prepare short form terms and conditions for inclusion in you…" at bounding box center [489, 183] width 337 height 29
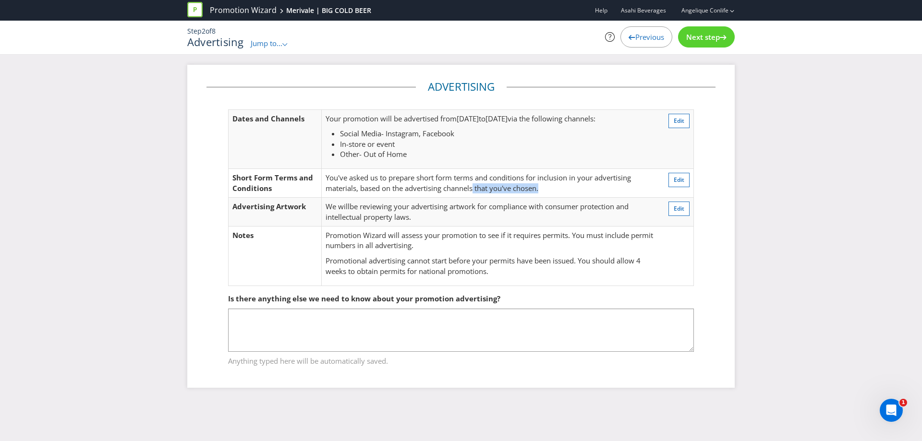
click at [555, 186] on td "You've asked us to prepare short form terms and conditions for inclusion in you…" at bounding box center [489, 183] width 337 height 29
drag, startPoint x: 375, startPoint y: 186, endPoint x: 468, endPoint y: 181, distance: 93.2
click at [468, 181] on span "You've asked us to prepare short form terms and conditions for inclusion in you…" at bounding box center [477, 183] width 305 height 20
click at [345, 186] on span "You've asked us to prepare short form terms and conditions for inclusion in you…" at bounding box center [477, 183] width 305 height 20
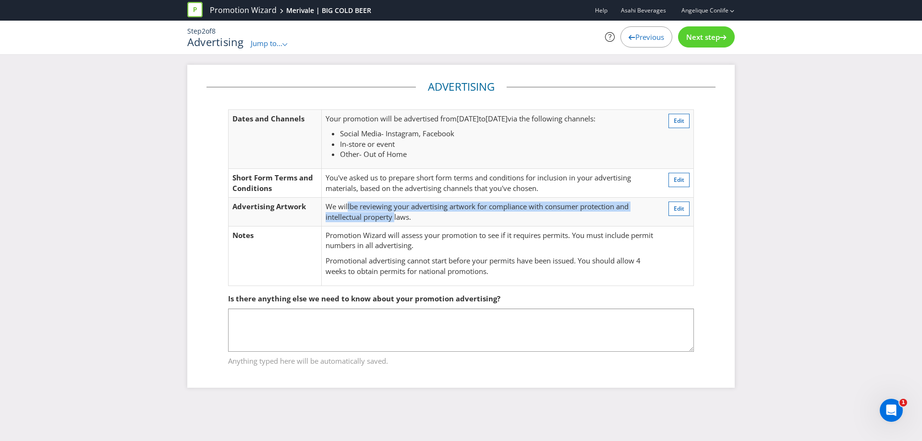
drag, startPoint x: 347, startPoint y: 210, endPoint x: 396, endPoint y: 216, distance: 49.8
click at [396, 216] on td "We will be reviewing your advertising artwork for compliance with consumer prot…" at bounding box center [489, 212] width 337 height 29
click at [396, 216] on span "be reviewing your advertising artwork for compliance with consumer protection a…" at bounding box center [476, 212] width 303 height 20
click at [713, 37] on span "Next step" at bounding box center [703, 37] width 34 height 10
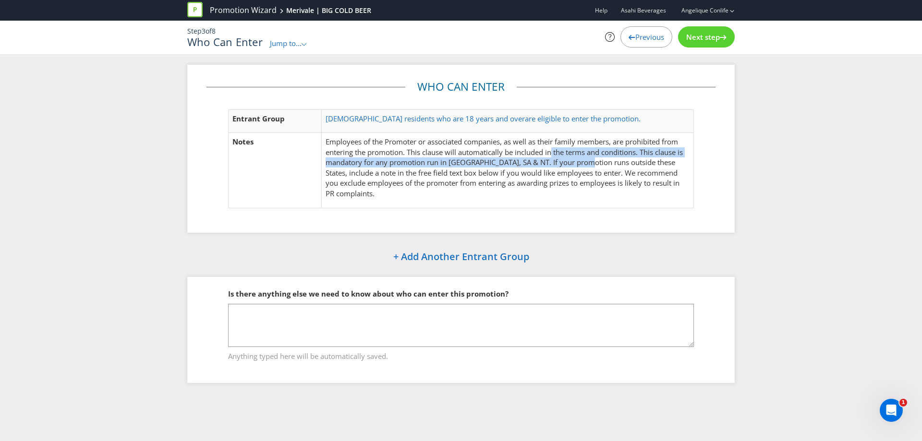
drag, startPoint x: 552, startPoint y: 153, endPoint x: 589, endPoint y: 164, distance: 39.5
click at [589, 164] on p "Employees of the Promoter or associated companies, as well as their family memb…" at bounding box center [507, 168] width 364 height 62
drag, startPoint x: 455, startPoint y: 162, endPoint x: 593, endPoint y: 164, distance: 138.3
click at [593, 164] on p "Employees of the Promoter or associated companies, as well as their family memb…" at bounding box center [507, 168] width 364 height 62
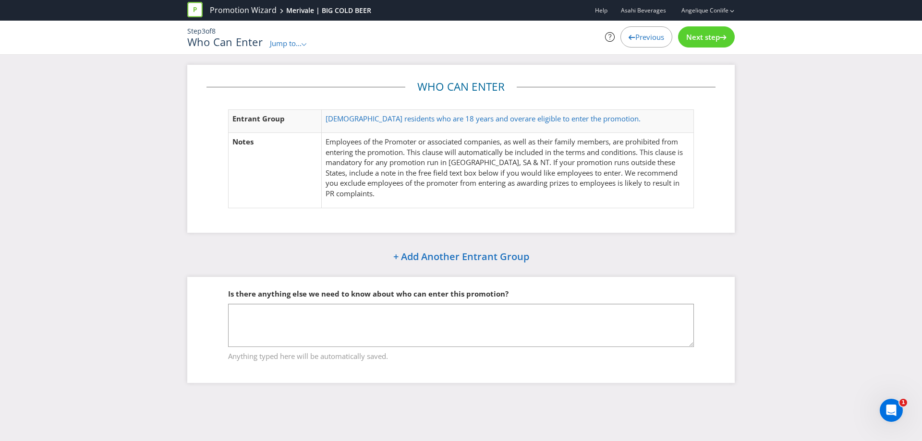
click at [713, 32] on span "Next step" at bounding box center [703, 37] width 34 height 10
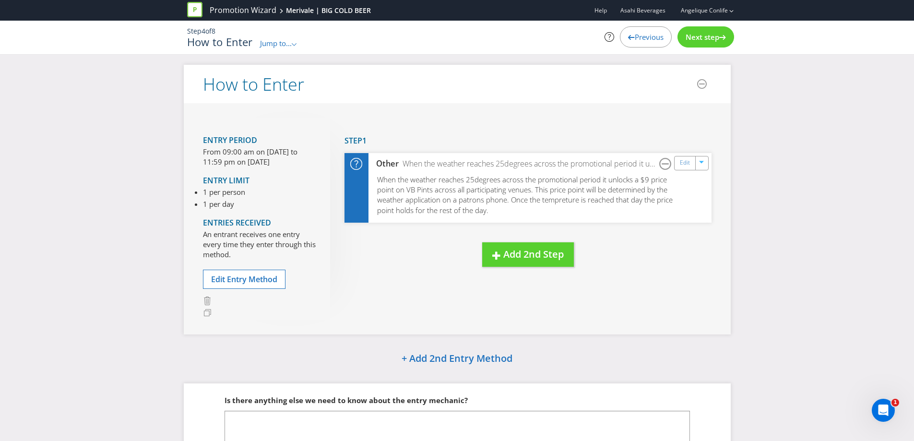
click at [695, 37] on span "Next step" at bounding box center [703, 37] width 34 height 10
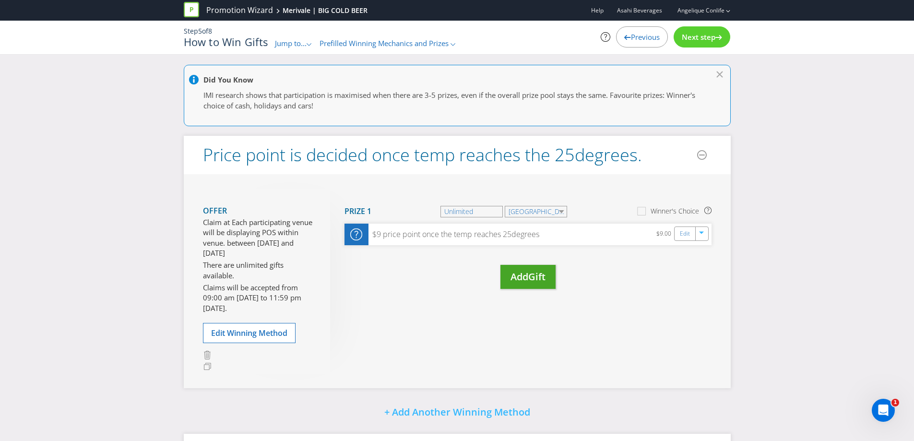
scroll to position [114, 0]
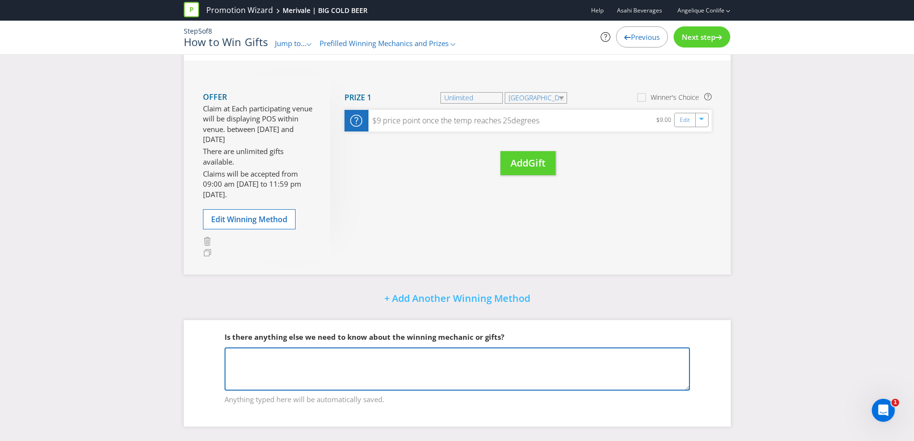
click at [365, 376] on textarea at bounding box center [458, 369] width 466 height 43
click at [358, 358] on textarea "There will be" at bounding box center [458, 369] width 466 height 43
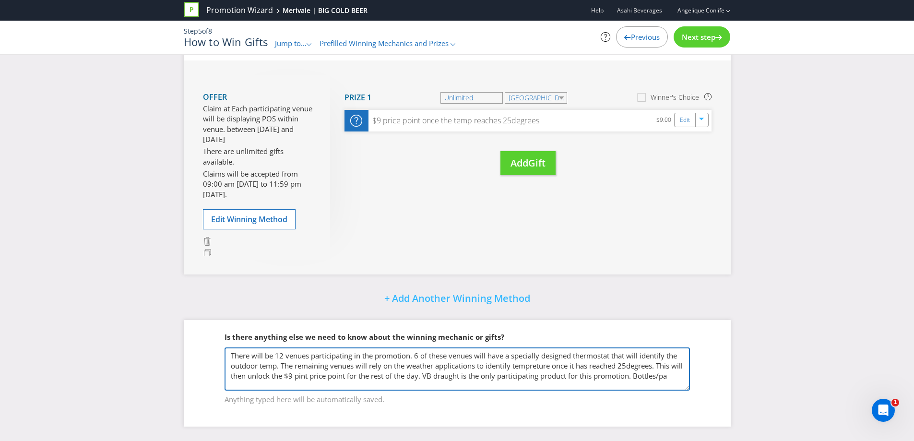
scroll to position [1, 0]
type textarea "There will be 12 venues participating in the promotion. 6 of these venues will …"
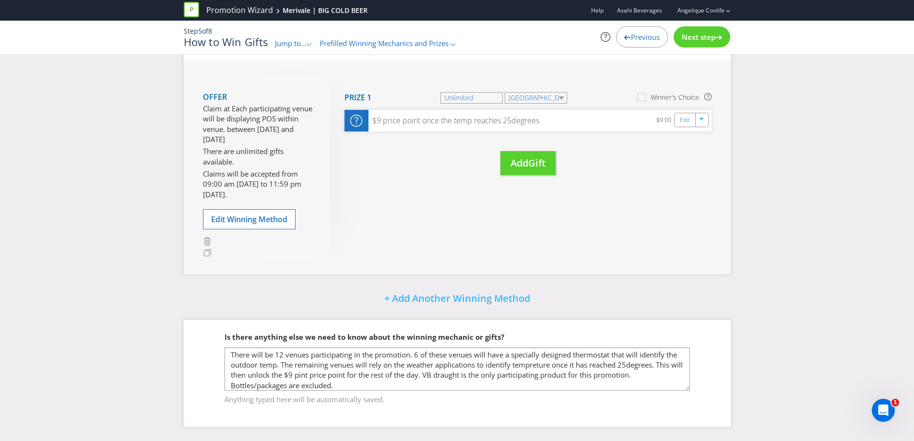
click at [713, 37] on span "Next step" at bounding box center [699, 37] width 34 height 10
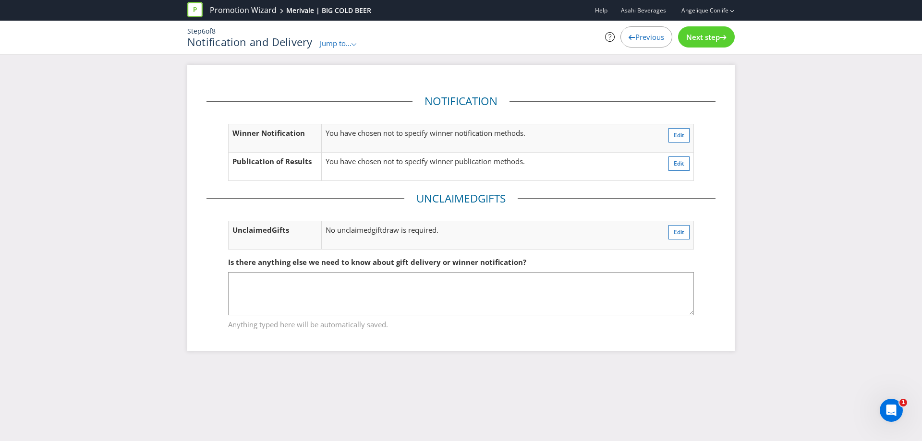
click at [713, 37] on span "Next step" at bounding box center [703, 37] width 34 height 10
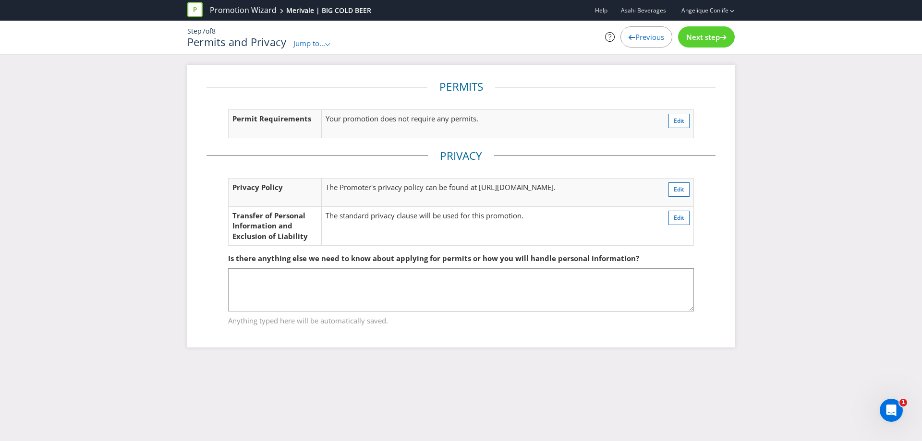
click at [713, 37] on span "Next step" at bounding box center [703, 37] width 34 height 10
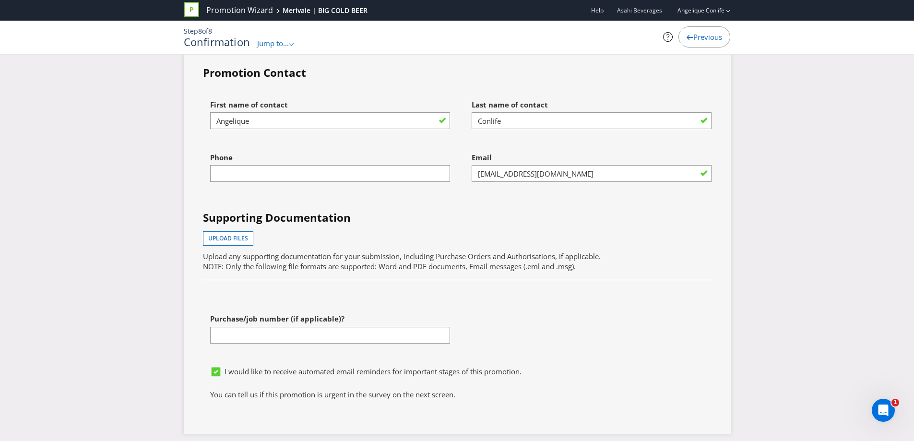
scroll to position [2496, 0]
click at [228, 239] on span "Upload files" at bounding box center [228, 238] width 40 height 8
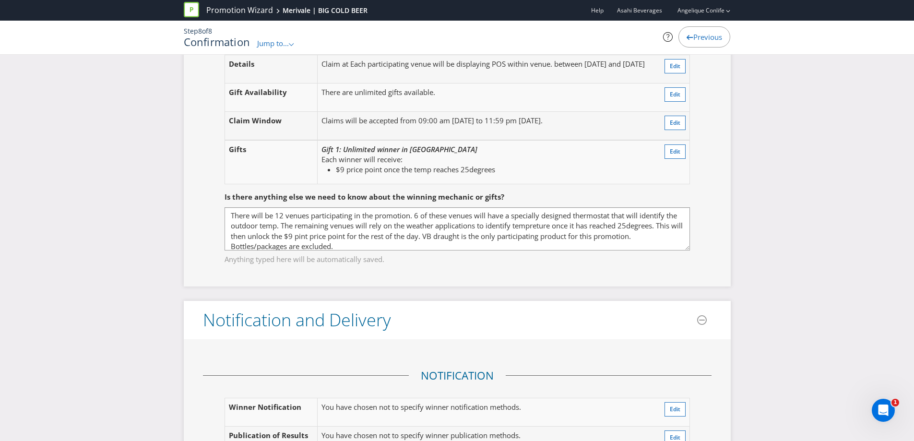
scroll to position [1056, 0]
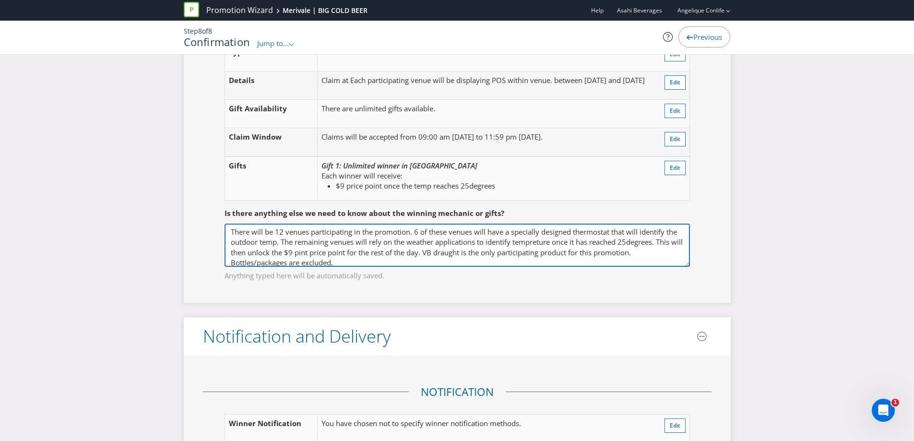
click at [382, 250] on textarea "There will be 12 venues participating in the promotion. 6 of these venues will …" at bounding box center [458, 245] width 466 height 43
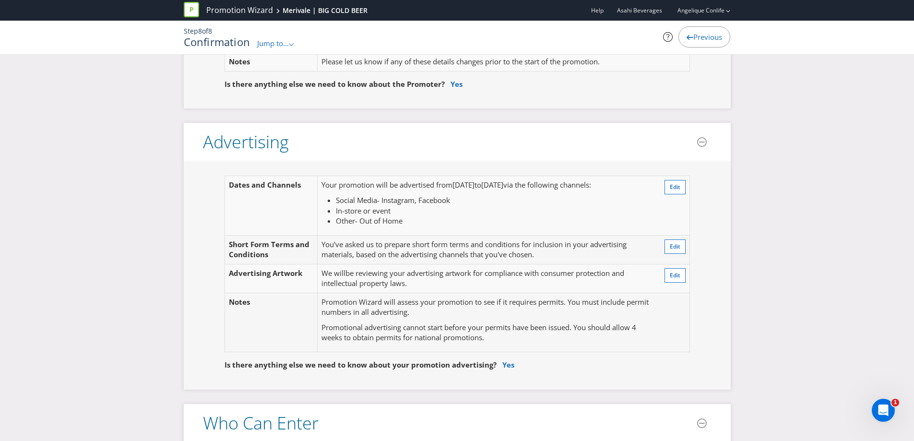
scroll to position [192, 0]
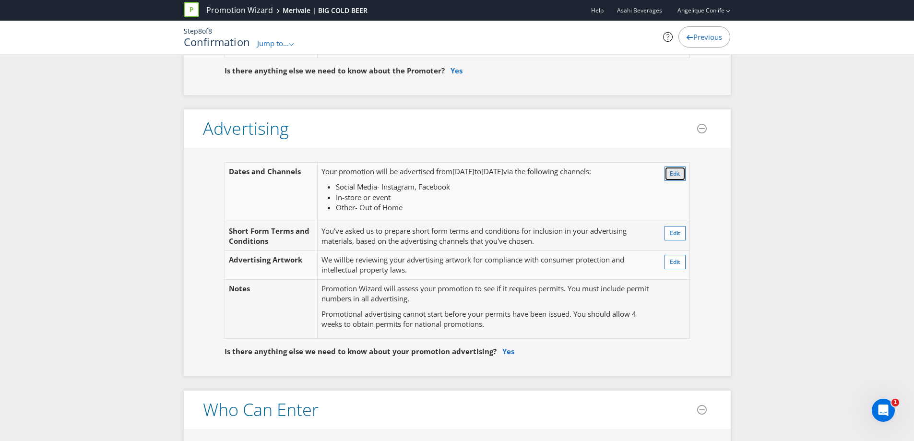
click at [685, 173] on button "Edit" at bounding box center [675, 174] width 21 height 14
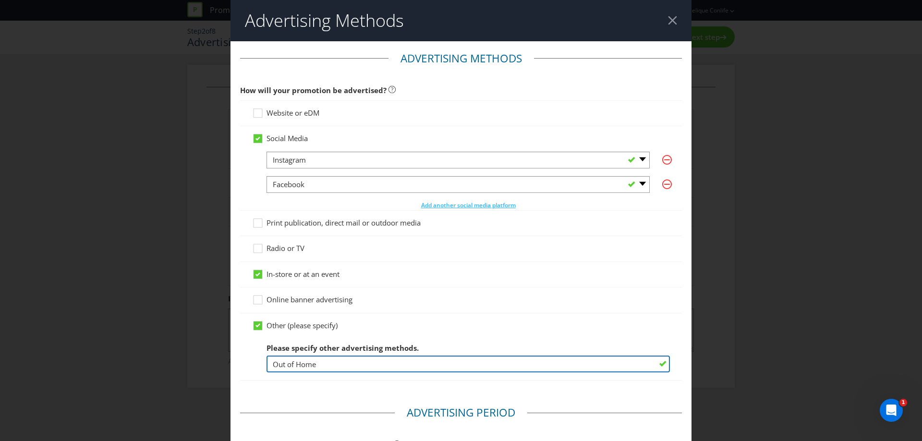
click at [339, 359] on input "Out of Home" at bounding box center [467, 364] width 403 height 17
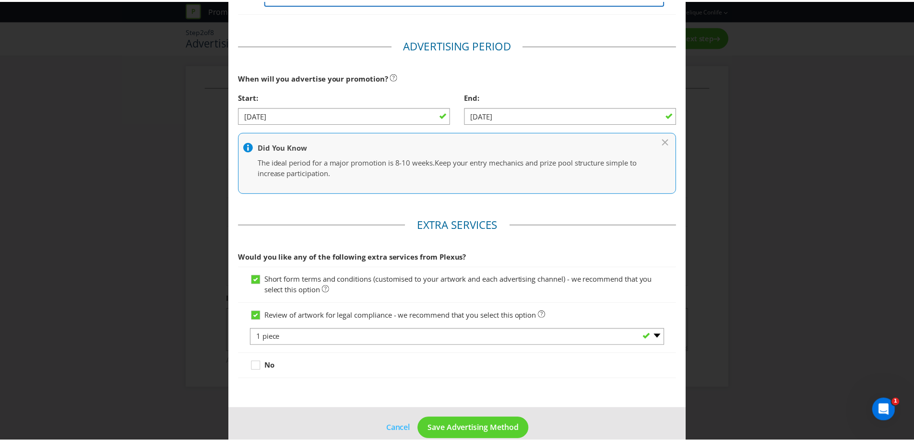
scroll to position [384, 0]
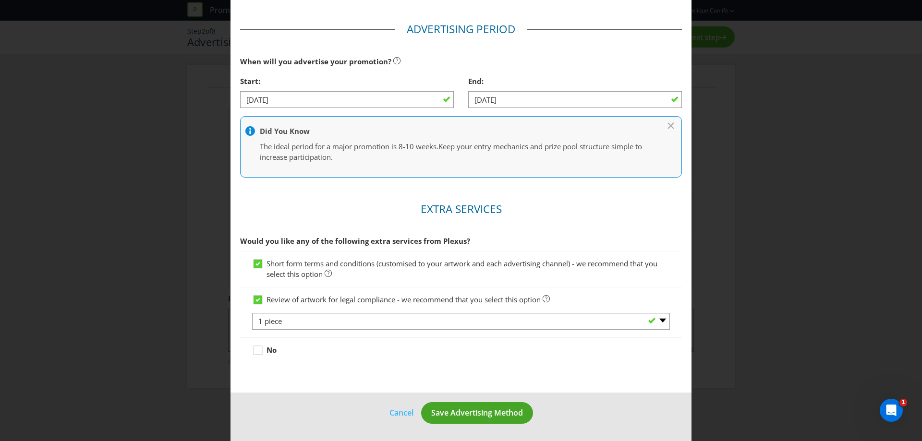
type input "Out of Home & ME&U"
click at [465, 412] on span "Save Advertising Method" at bounding box center [477, 413] width 92 height 11
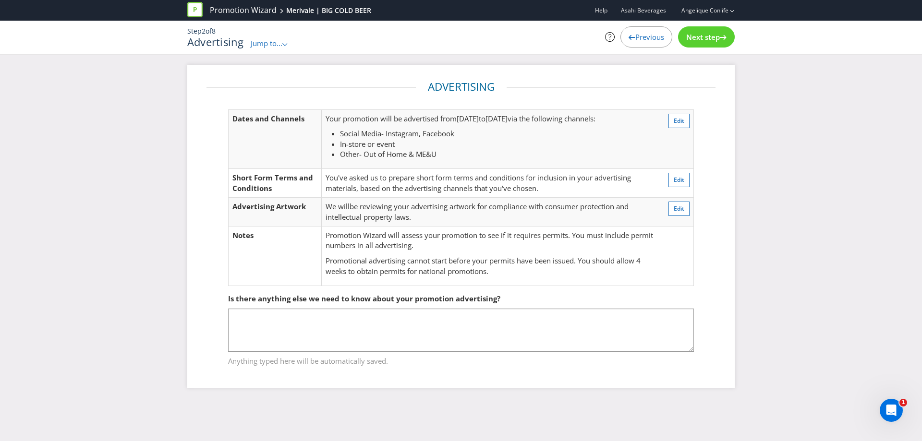
click at [714, 45] on div "Next step" at bounding box center [706, 36] width 57 height 21
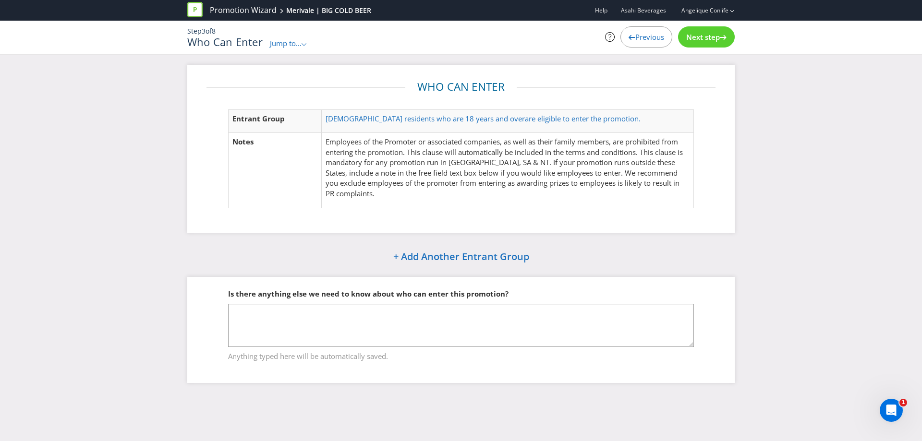
click at [695, 31] on div "Next step" at bounding box center [706, 36] width 57 height 21
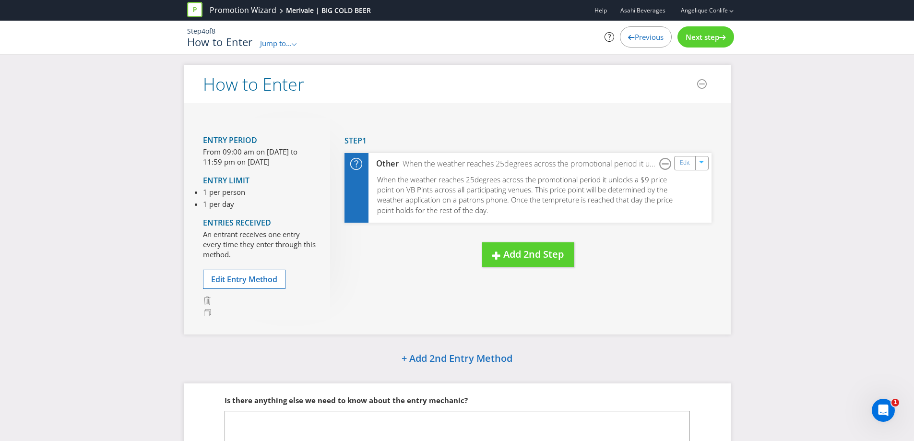
click at [697, 34] on span "Next step" at bounding box center [703, 37] width 34 height 10
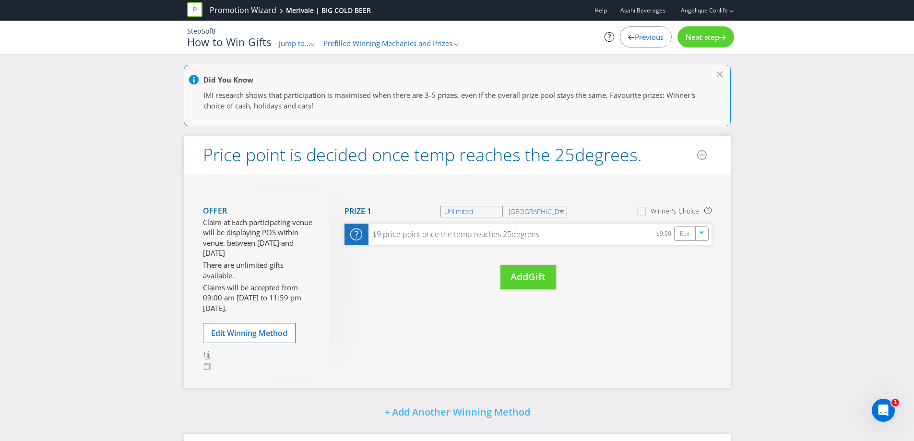
click at [697, 34] on span "Next step" at bounding box center [703, 37] width 34 height 10
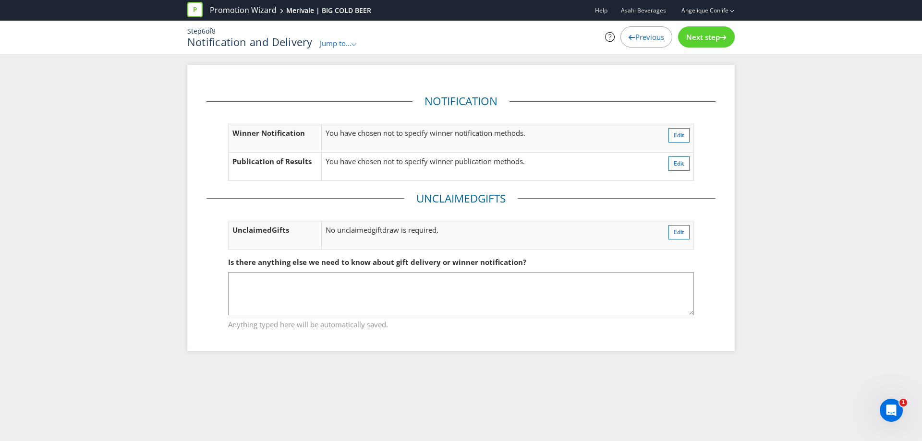
click at [697, 34] on span "Next step" at bounding box center [703, 37] width 34 height 10
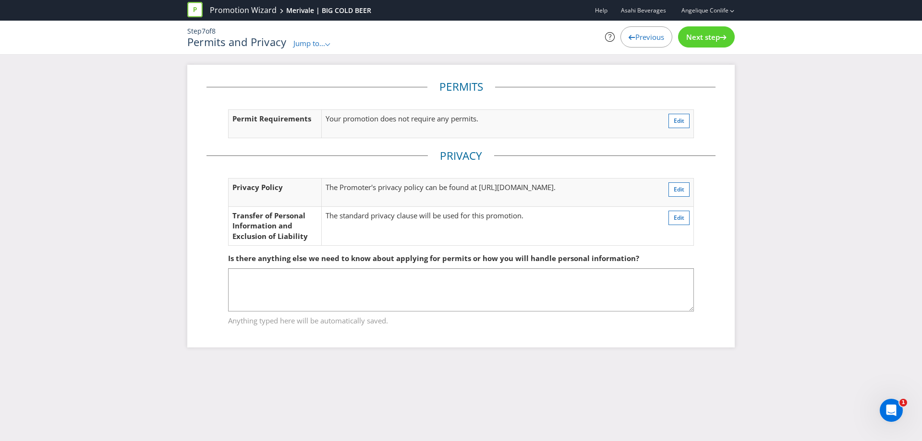
click at [697, 34] on span "Next step" at bounding box center [703, 37] width 34 height 10
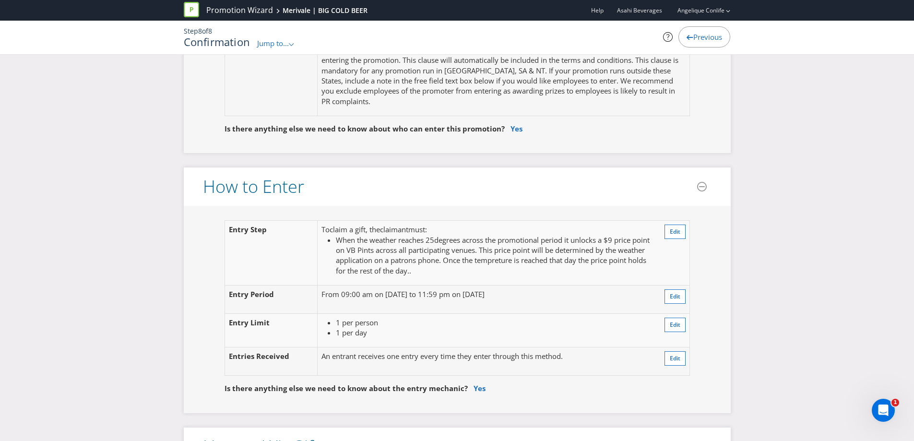
scroll to position [624, 0]
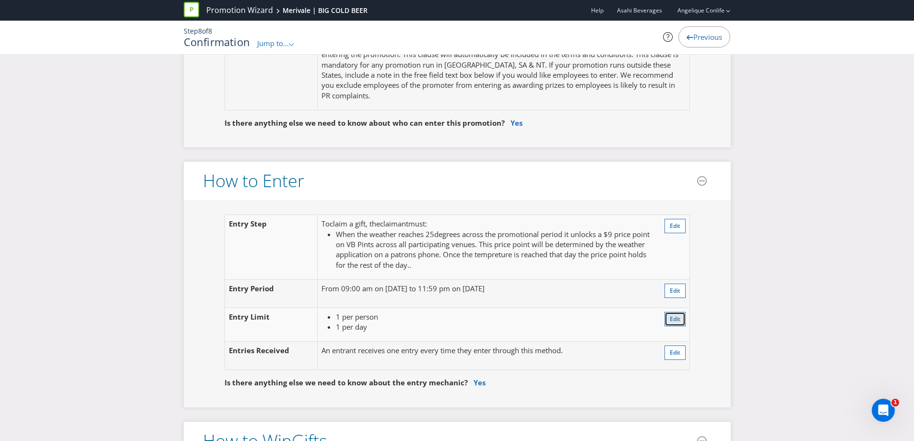
click at [672, 318] on span "Edit" at bounding box center [675, 319] width 11 height 8
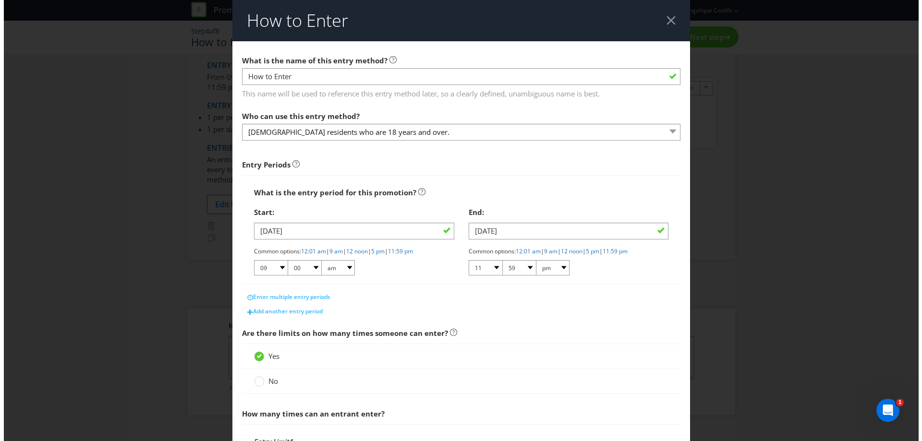
scroll to position [75, 0]
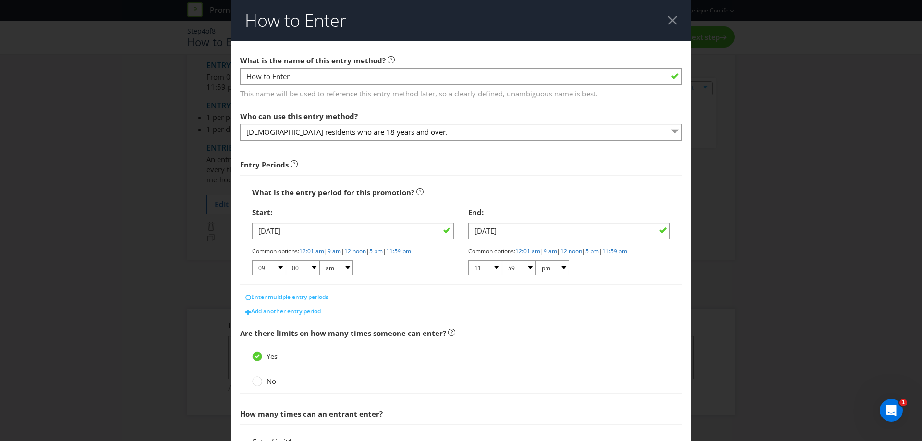
click at [258, 375] on div "No" at bounding box center [461, 381] width 442 height 25
click at [256, 381] on div at bounding box center [257, 378] width 5 height 5
click at [0, 0] on input "No" at bounding box center [0, 0] width 0 height 0
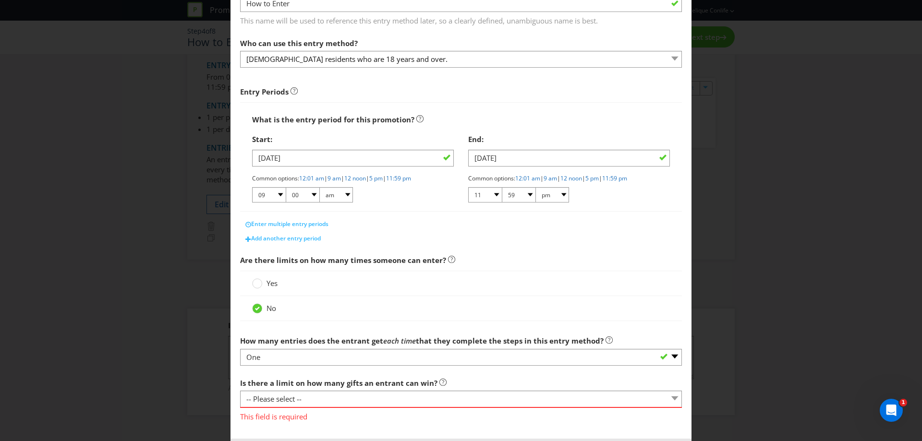
scroll to position [96, 0]
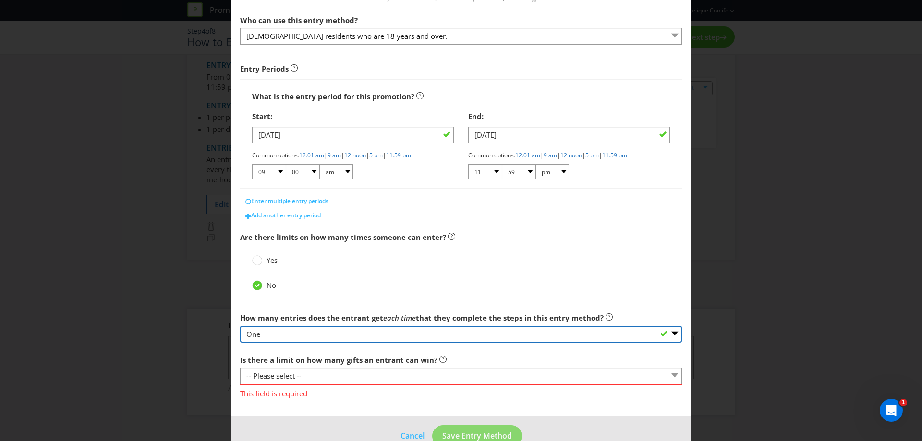
click at [322, 333] on select "-- Please select -- One More than one Other (please specify) Not applicable - g…" at bounding box center [461, 334] width 442 height 17
select select "NA"
click at [240, 326] on select "-- Please select -- One More than one Other (please specify) Not applicable - g…" at bounding box center [461, 334] width 442 height 17
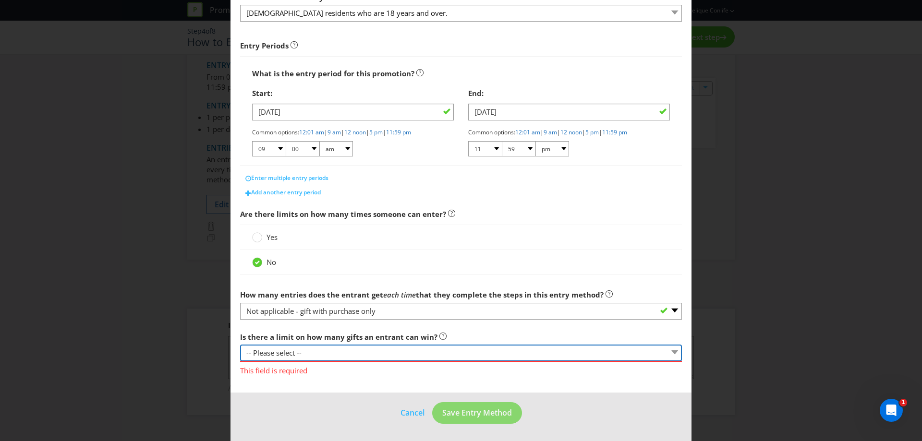
click at [323, 351] on select "-- Please select -- Yes, there is a maximum number of prizes that one entrant c…" at bounding box center [461, 353] width 442 height 17
select select "OTHER"
click at [240, 345] on select "-- Please select -- Yes, there is a maximum number of prizes that one entrant c…" at bounding box center [461, 353] width 442 height 17
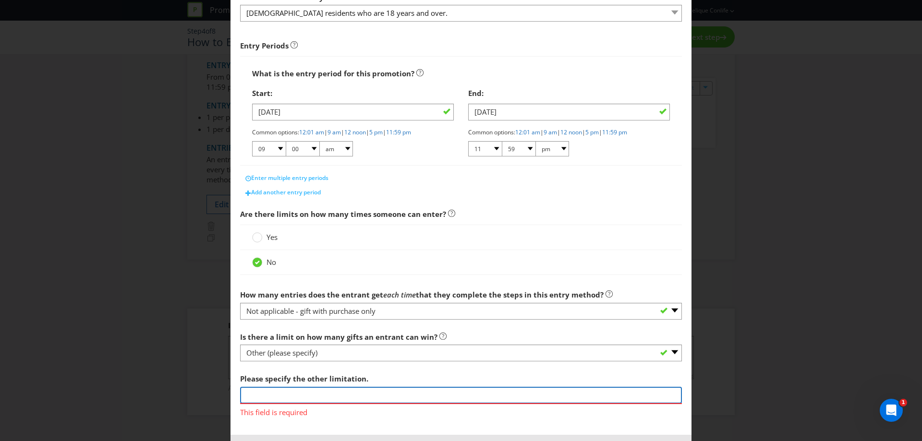
click at [318, 390] on input "text" at bounding box center [461, 395] width 442 height 17
type input "Price point is unlocked"
click at [680, 373] on main "What is the name of this entry method? How to Enter This name will be used to r…" at bounding box center [460, 178] width 461 height 513
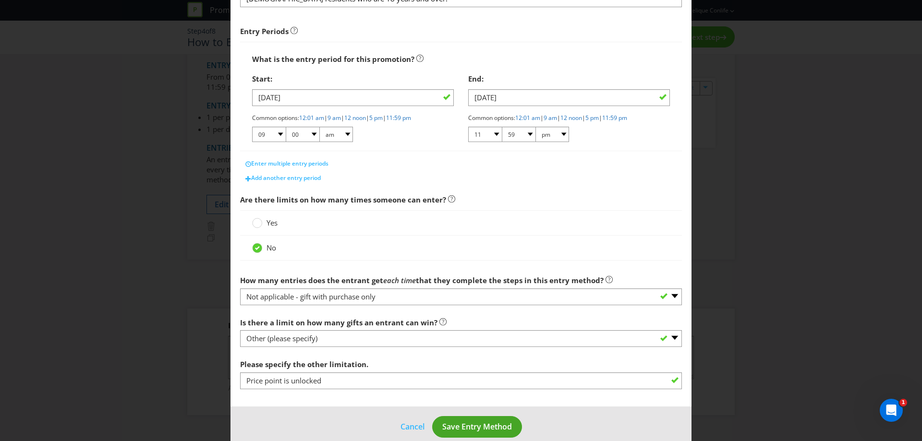
scroll to position [147, 0]
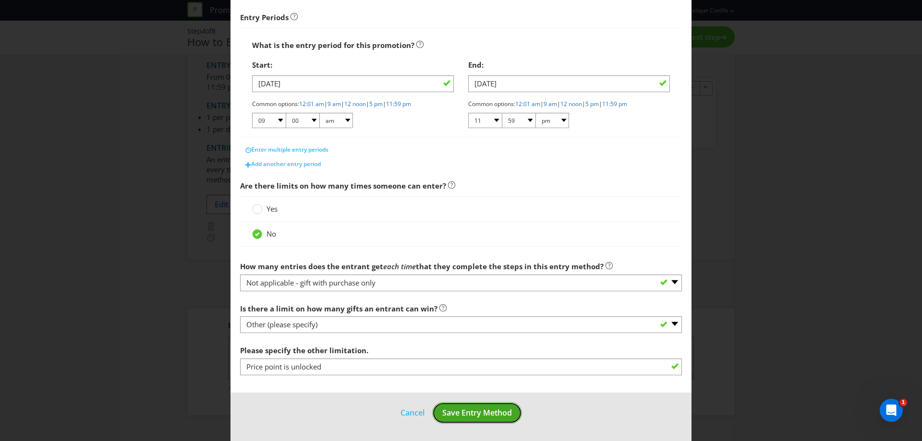
click at [432, 411] on button "Save Entry Method" at bounding box center [477, 413] width 90 height 22
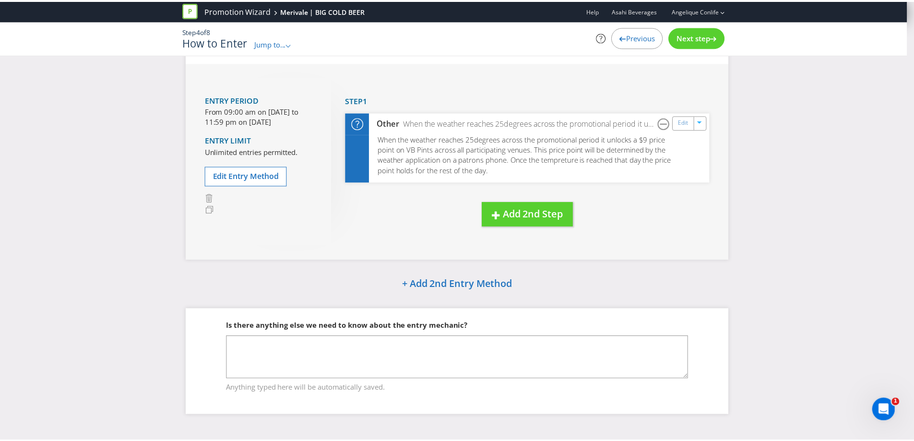
scroll to position [41, 0]
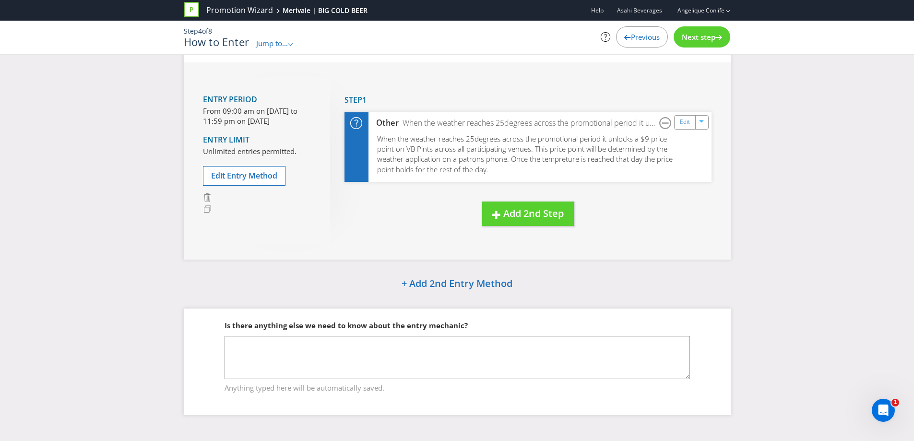
click at [690, 35] on span "Next step" at bounding box center [699, 37] width 34 height 10
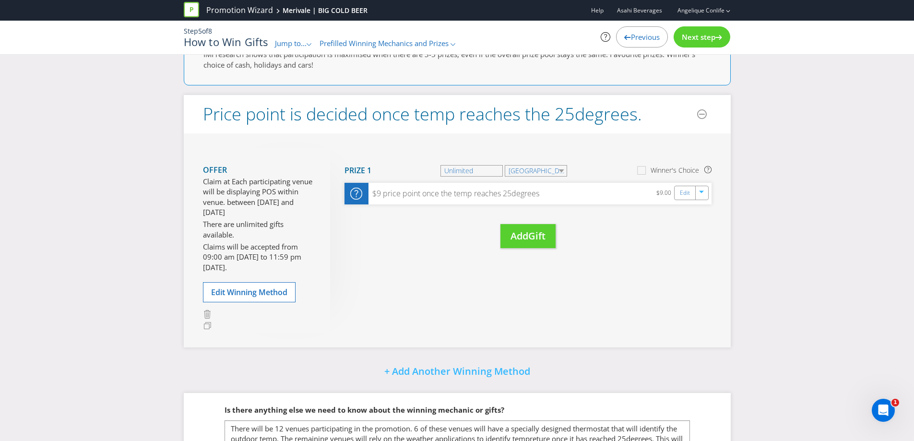
click at [690, 35] on span "Next step" at bounding box center [699, 37] width 34 height 10
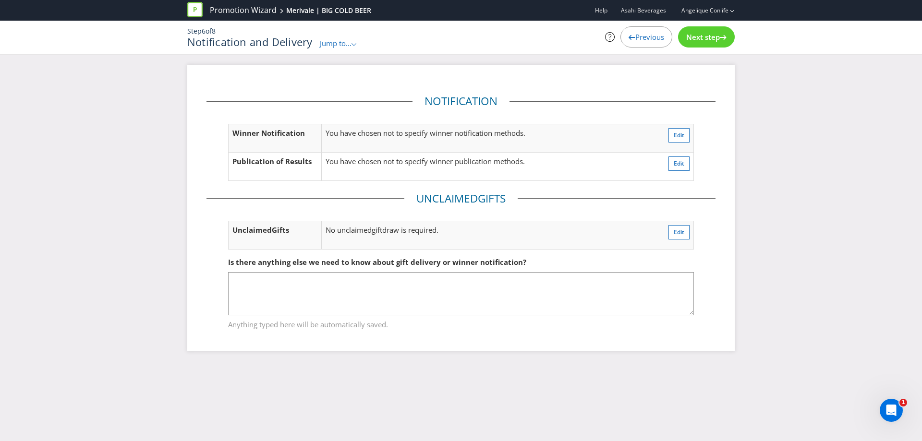
click at [690, 35] on span "Next step" at bounding box center [703, 37] width 34 height 10
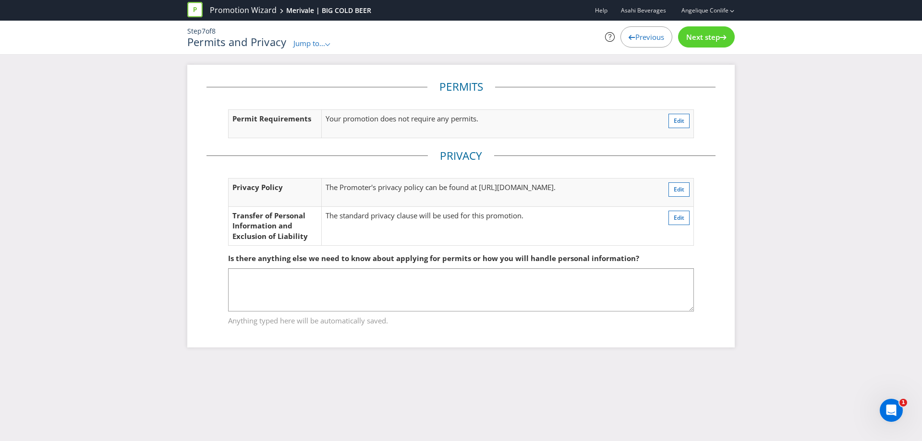
click at [690, 35] on span "Next step" at bounding box center [703, 37] width 34 height 10
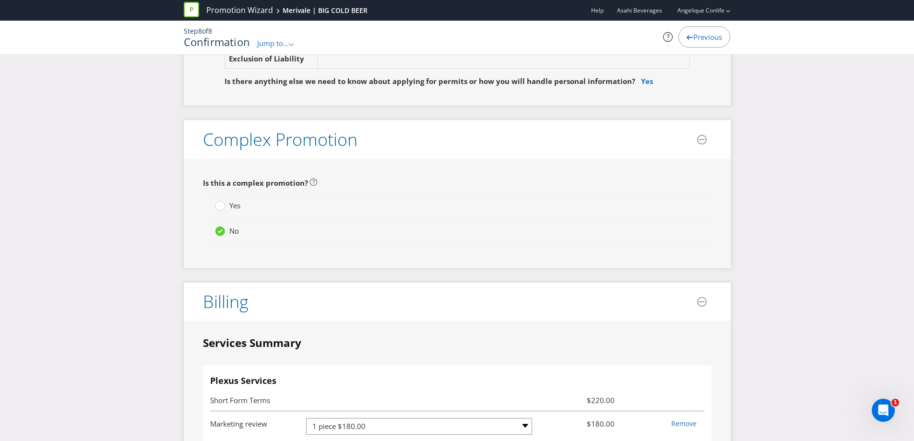
scroll to position [1920, 0]
